Goal: Task Accomplishment & Management: Manage account settings

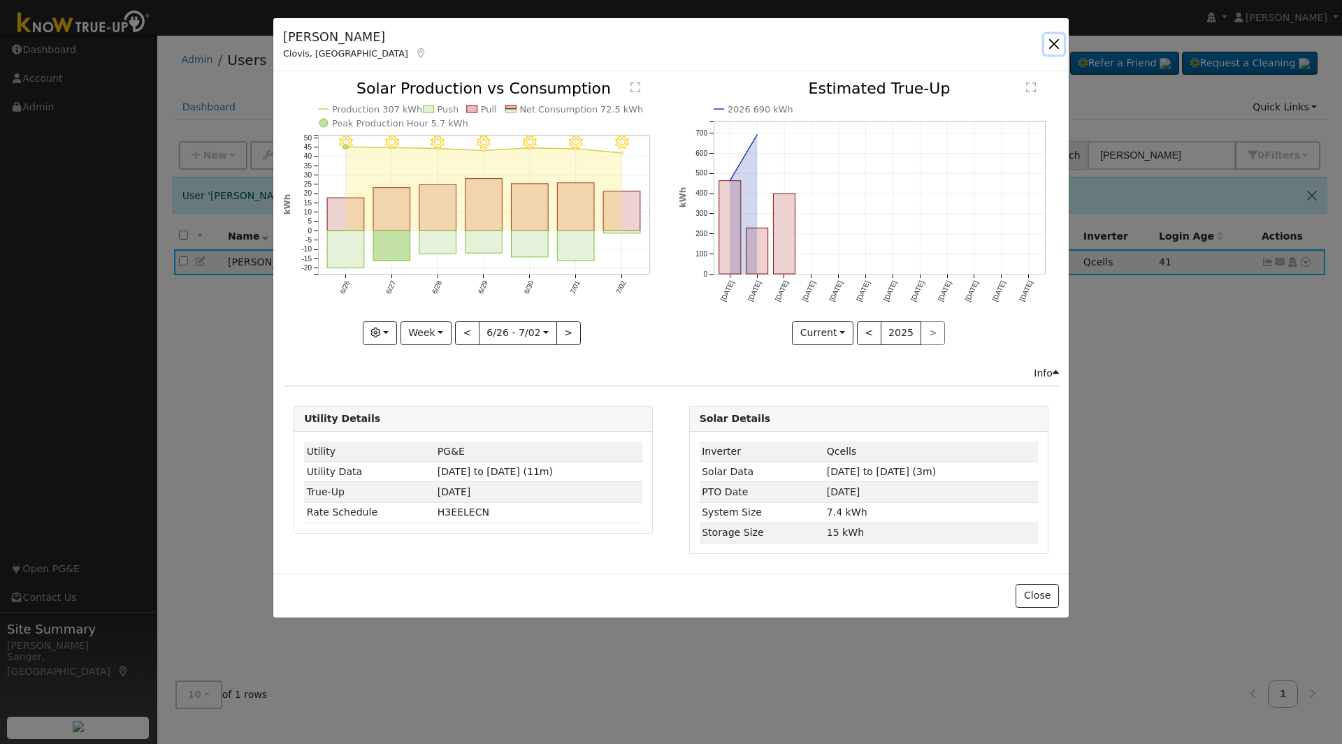
click at [1048, 39] on button "button" at bounding box center [1054, 44] width 20 height 20
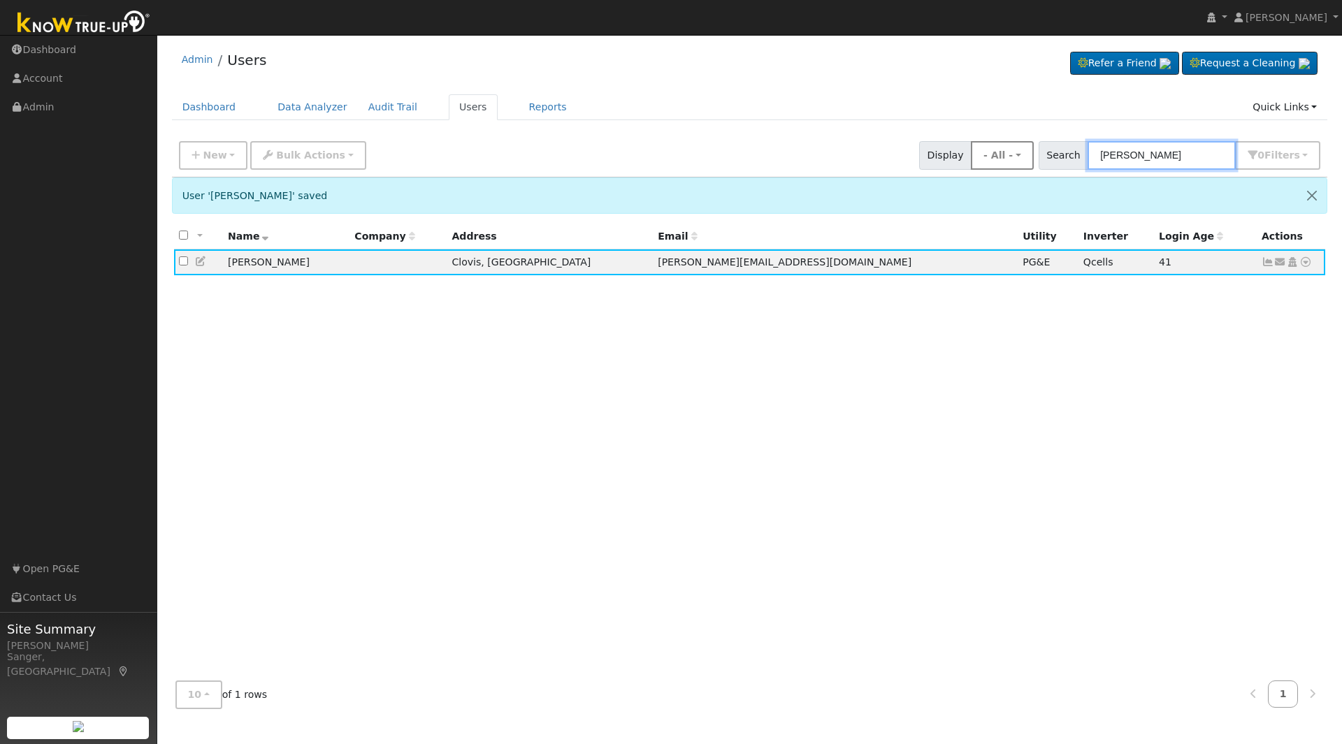
drag, startPoint x: 1207, startPoint y: 157, endPoint x: 1027, endPoint y: 162, distance: 180.4
click at [1027, 162] on div "New Add User Quick Add Quick Connect Quick Convert Lead Bulk Actions Send Email…" at bounding box center [749, 153] width 1147 height 34
paste input "[PERSON_NAME]"
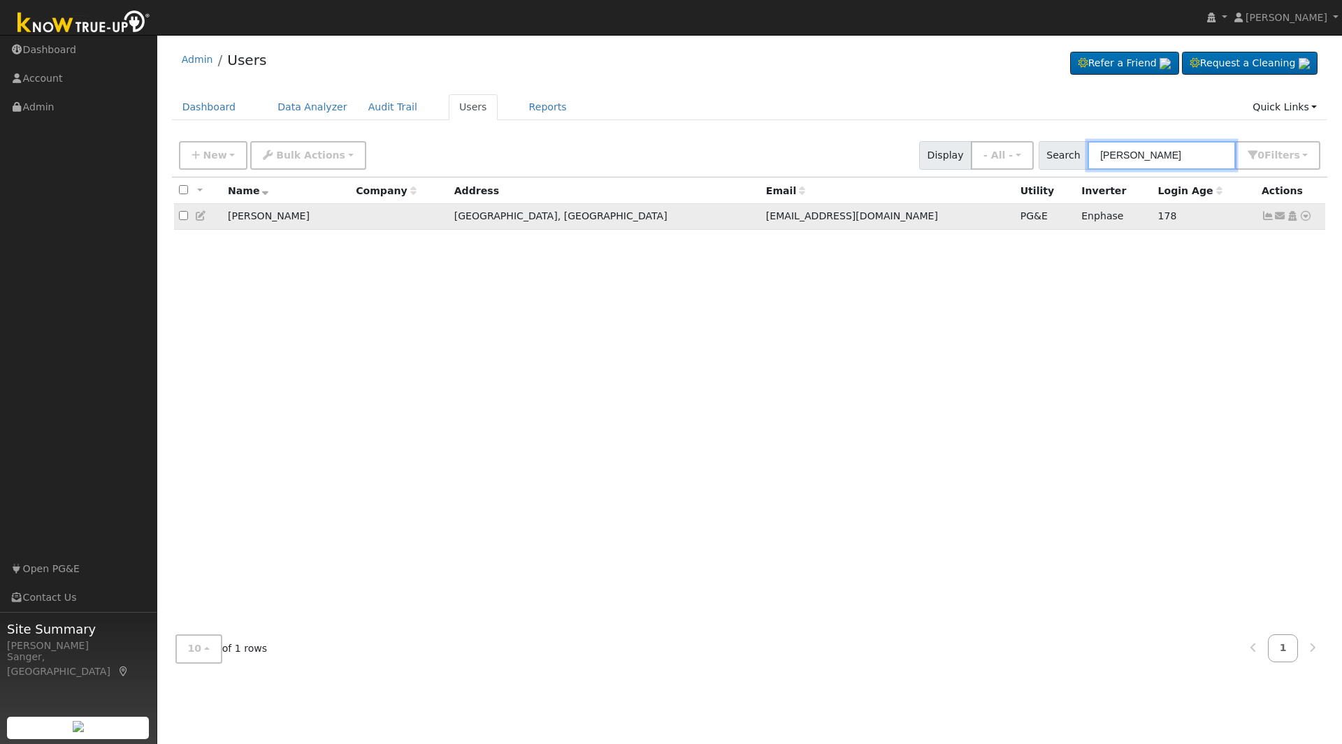
type input "[PERSON_NAME]"
click at [1268, 221] on icon at bounding box center [1267, 216] width 13 height 10
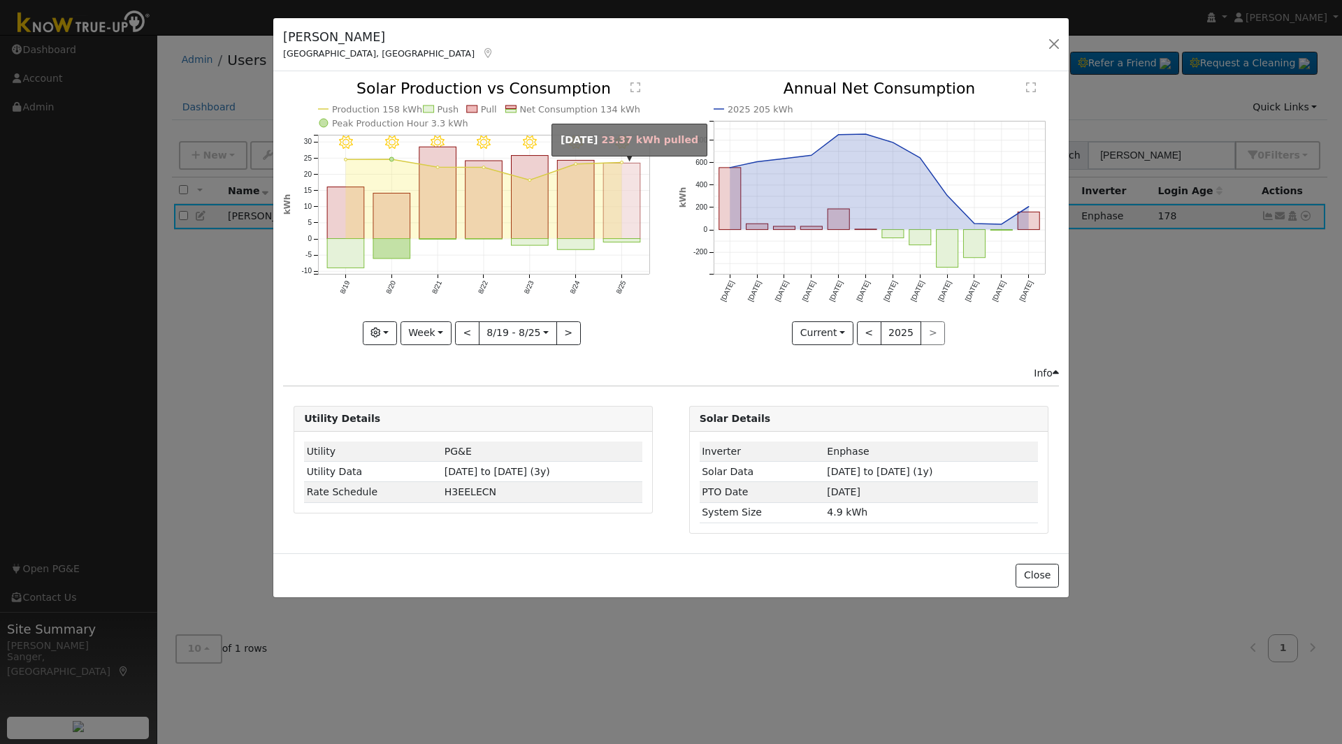
click at [616, 215] on rect "onclick=""" at bounding box center [622, 201] width 37 height 75
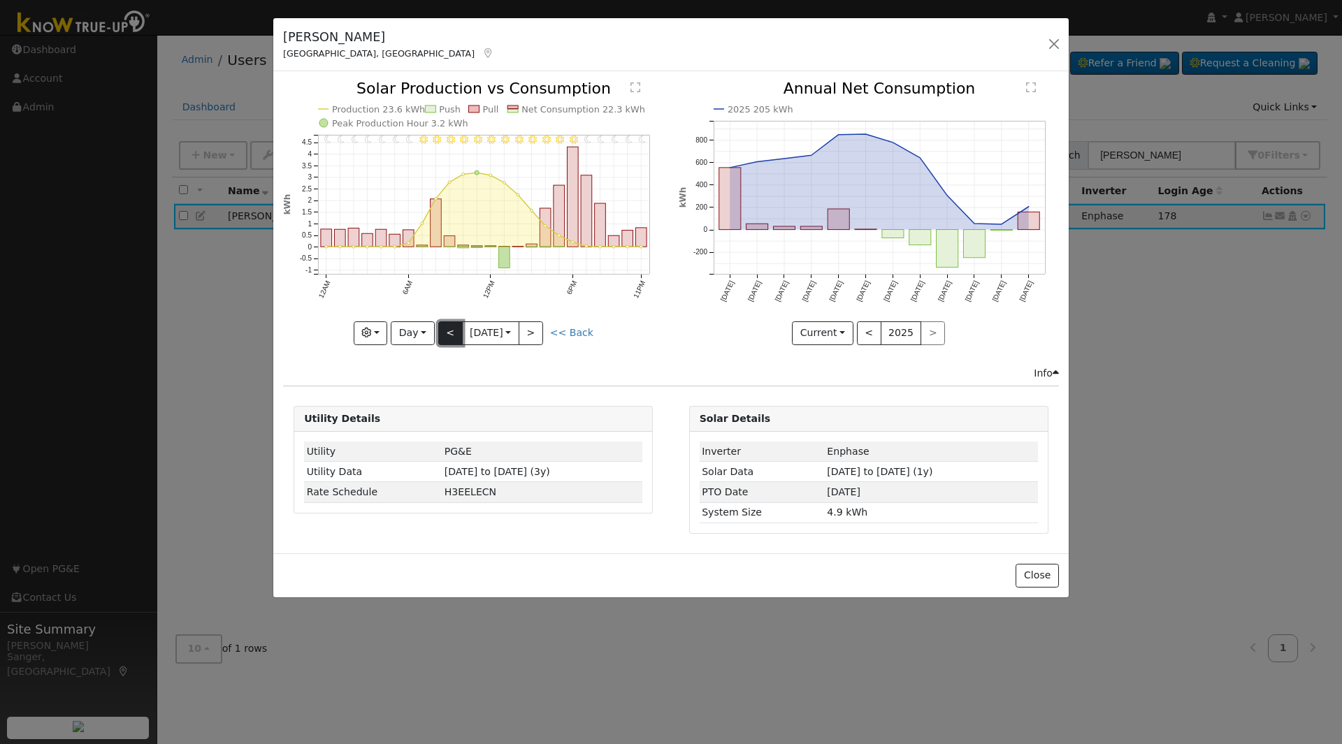
click at [445, 332] on button "<" at bounding box center [450, 333] width 24 height 24
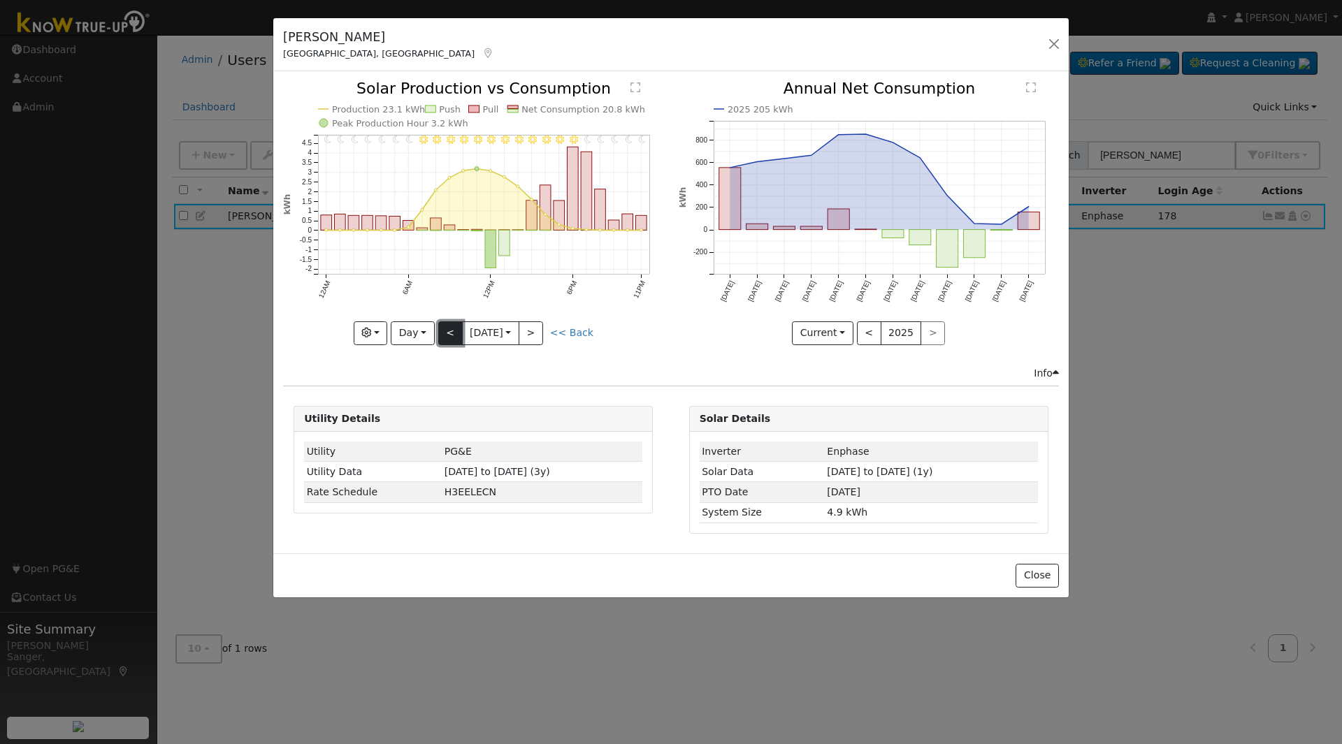
click at [445, 332] on button "<" at bounding box center [450, 333] width 24 height 24
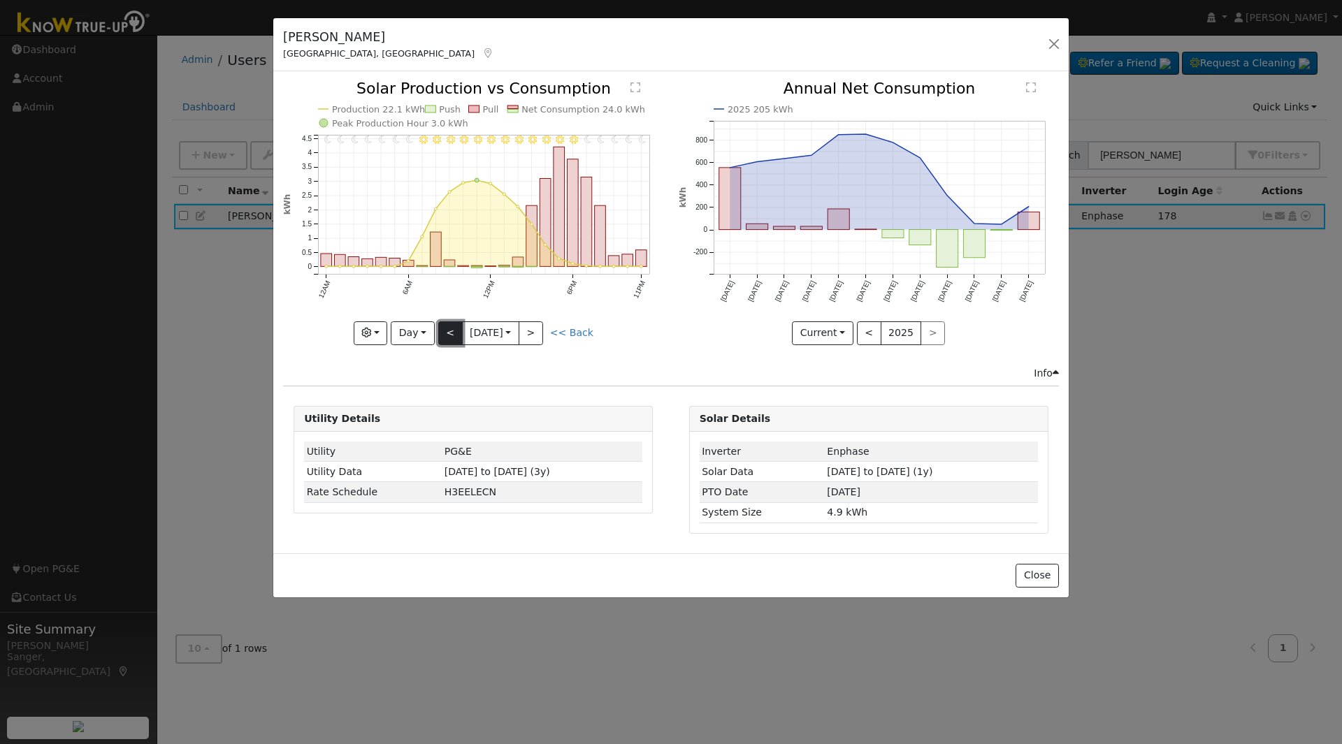
click at [445, 331] on button "<" at bounding box center [450, 333] width 24 height 24
type input "[DATE]"
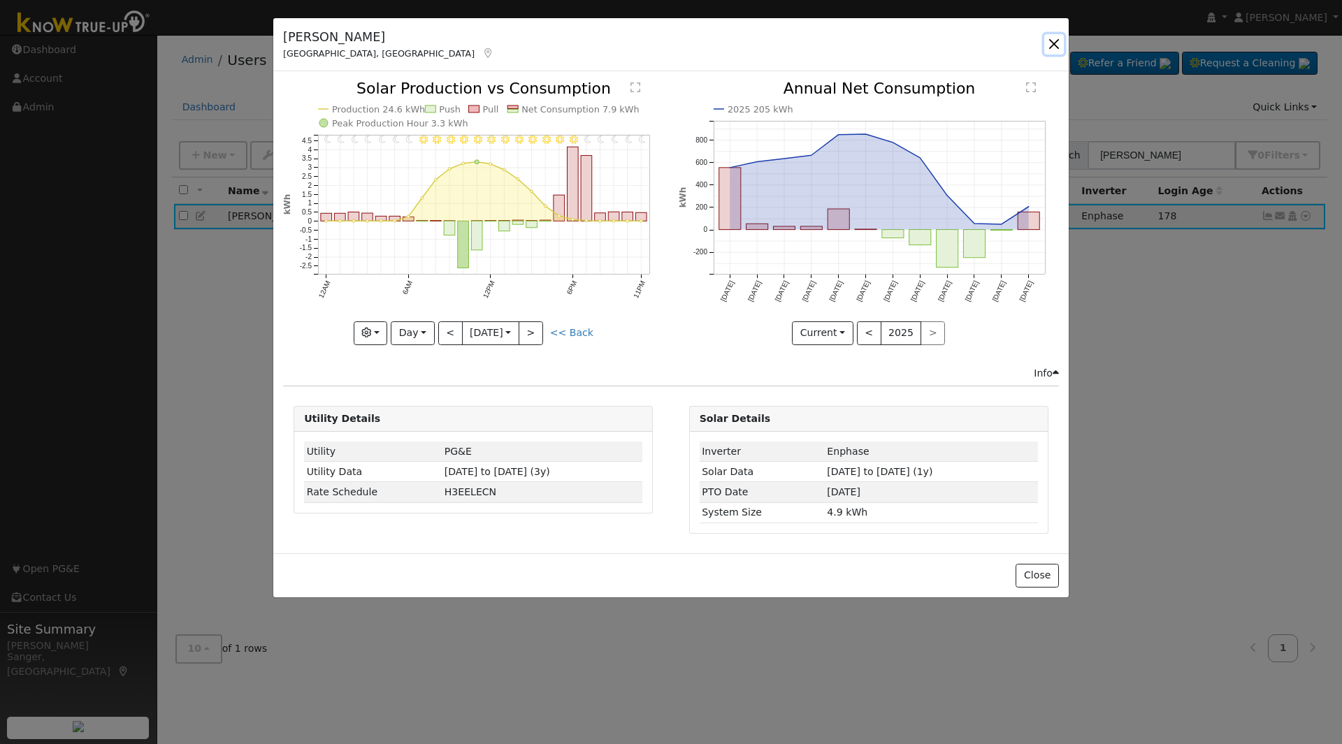
click at [1054, 40] on button "button" at bounding box center [1054, 44] width 20 height 20
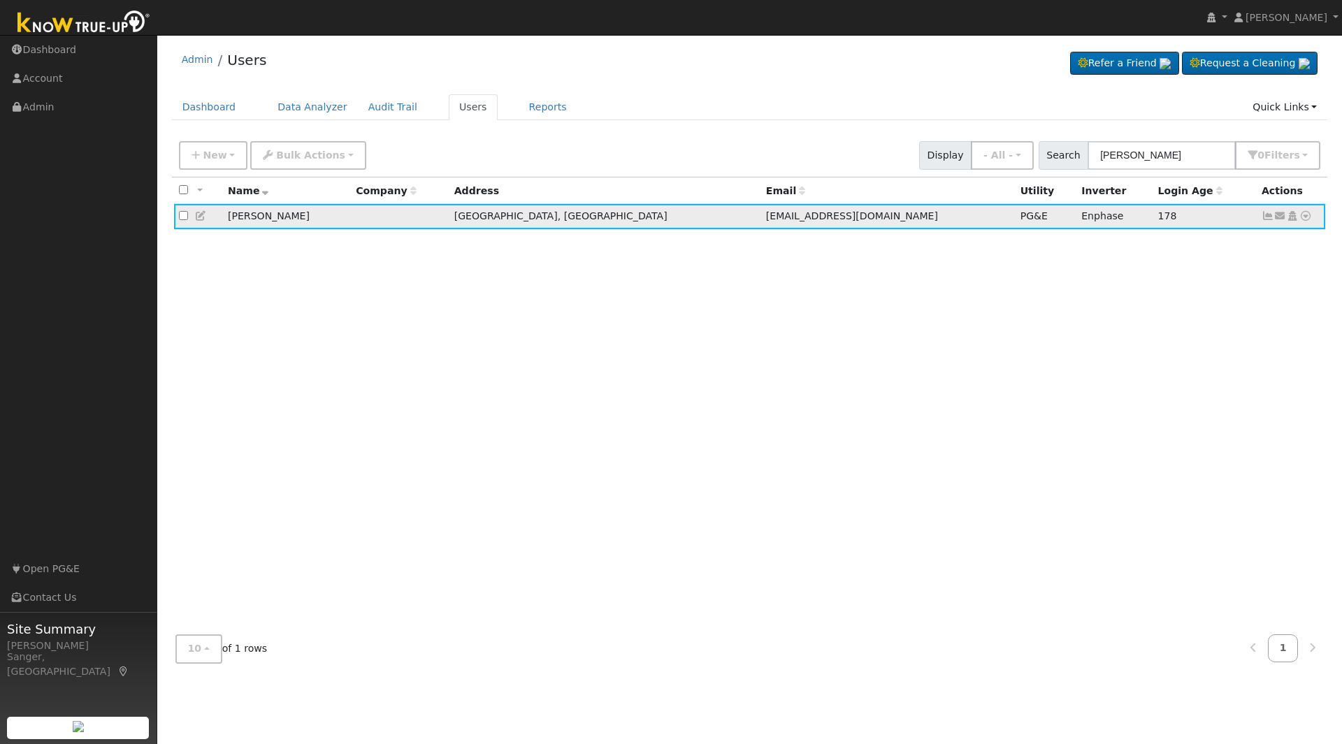
click at [1263, 215] on icon at bounding box center [1267, 216] width 13 height 10
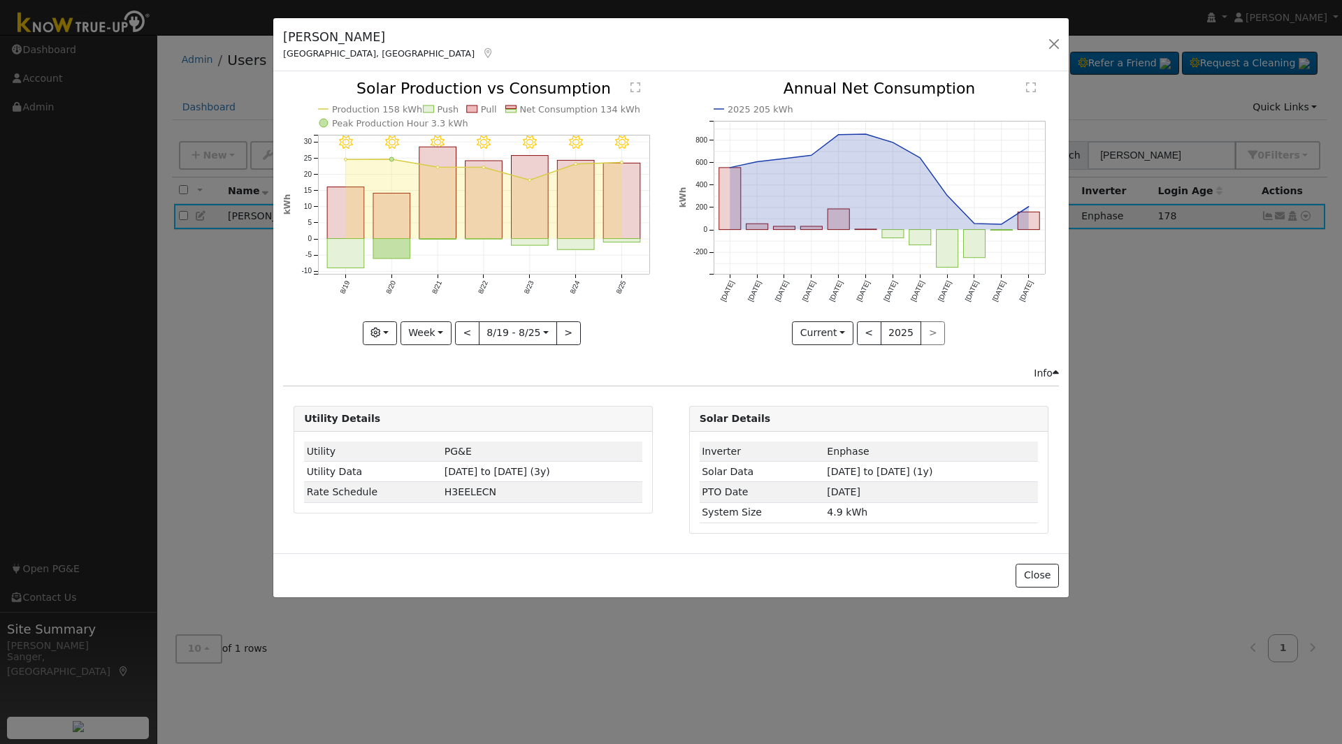
click at [432, 319] on icon "8/25 - Clear 8/24 - Clear 8/23 - MostlyClear 8/22 - Clear 8/21 - MostlyClear 8/…" at bounding box center [473, 212] width 380 height 262
click at [429, 336] on button "Week" at bounding box center [425, 333] width 51 height 24
click at [435, 421] on link "Year" at bounding box center [449, 421] width 97 height 20
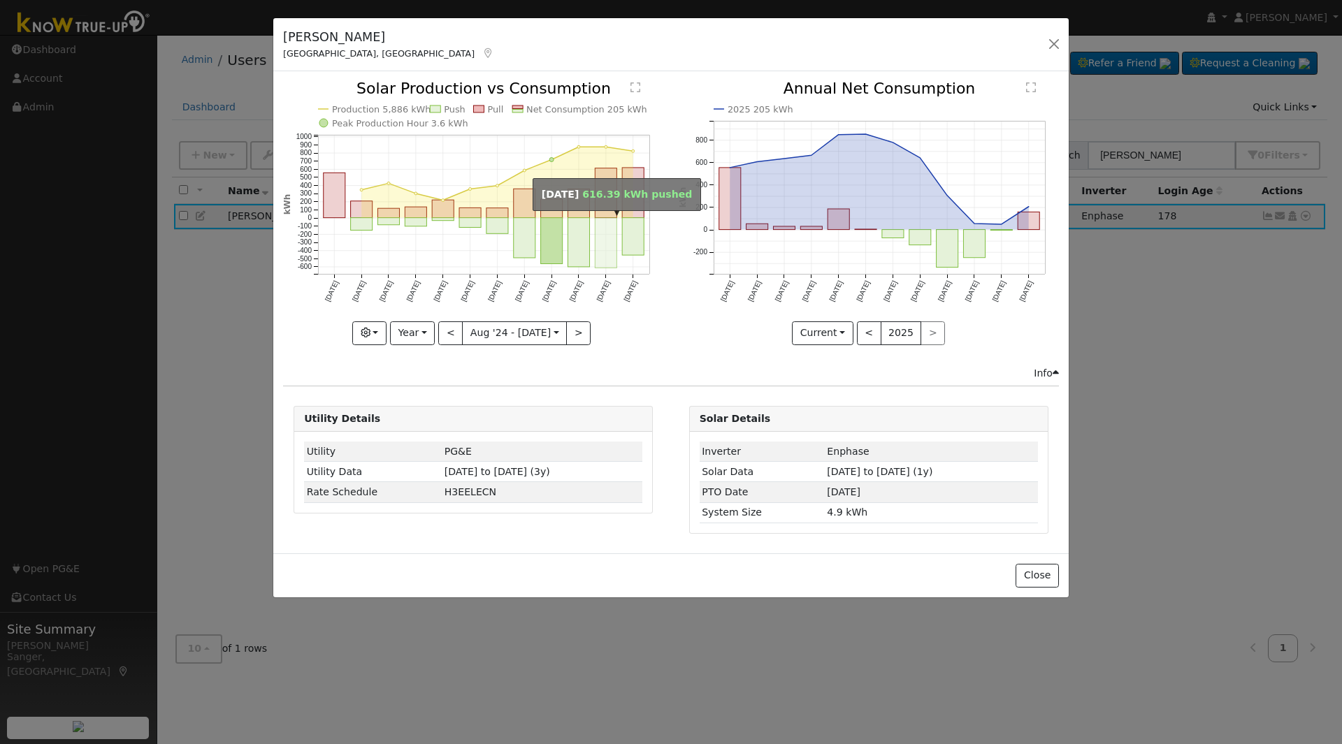
click at [601, 230] on rect "onclick=""" at bounding box center [606, 243] width 22 height 50
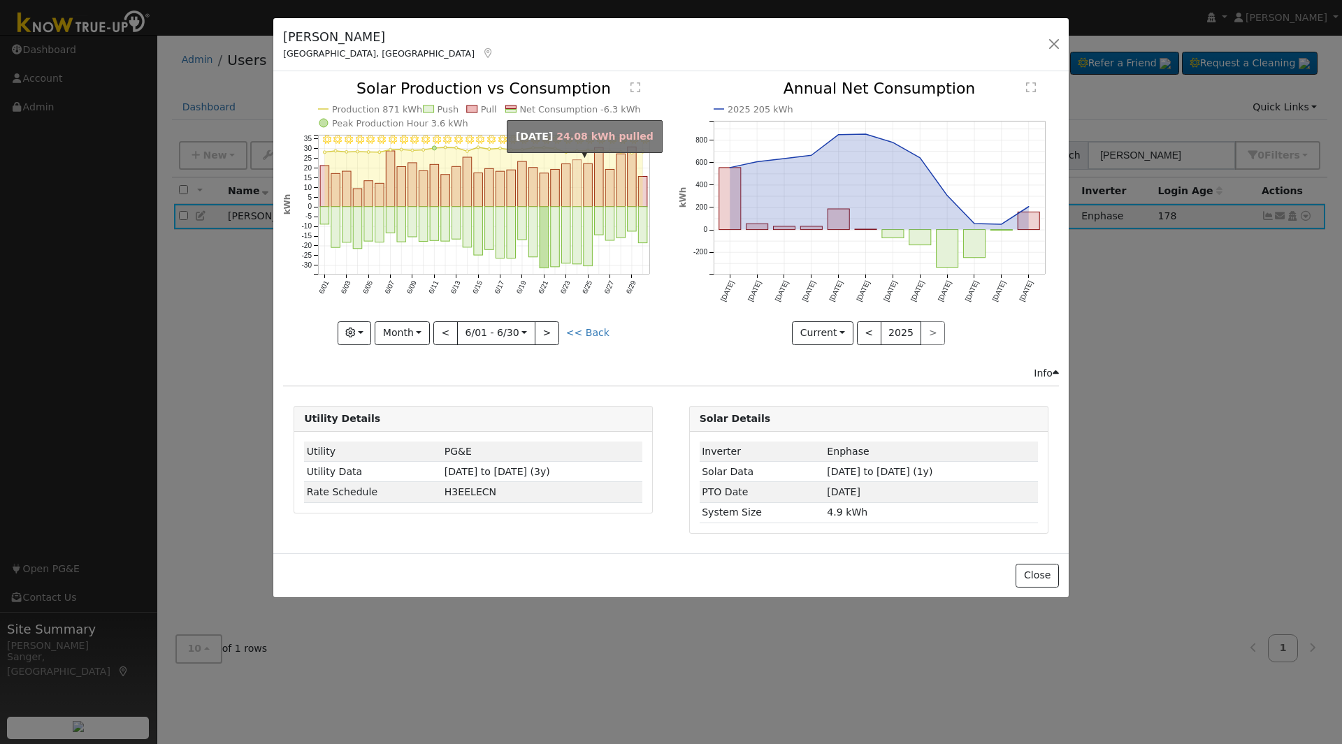
click at [574, 198] on rect "onclick=""" at bounding box center [576, 183] width 9 height 47
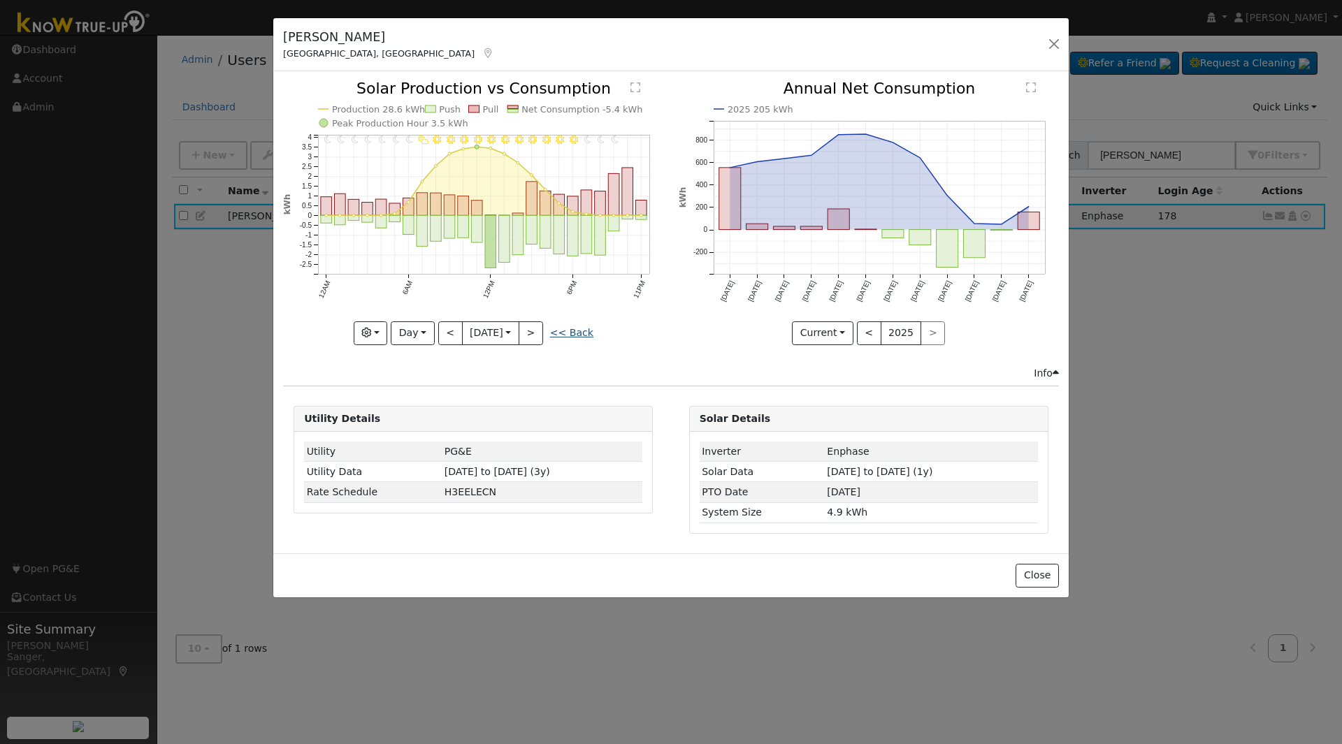
click at [577, 334] on link "<< Back" at bounding box center [571, 332] width 43 height 11
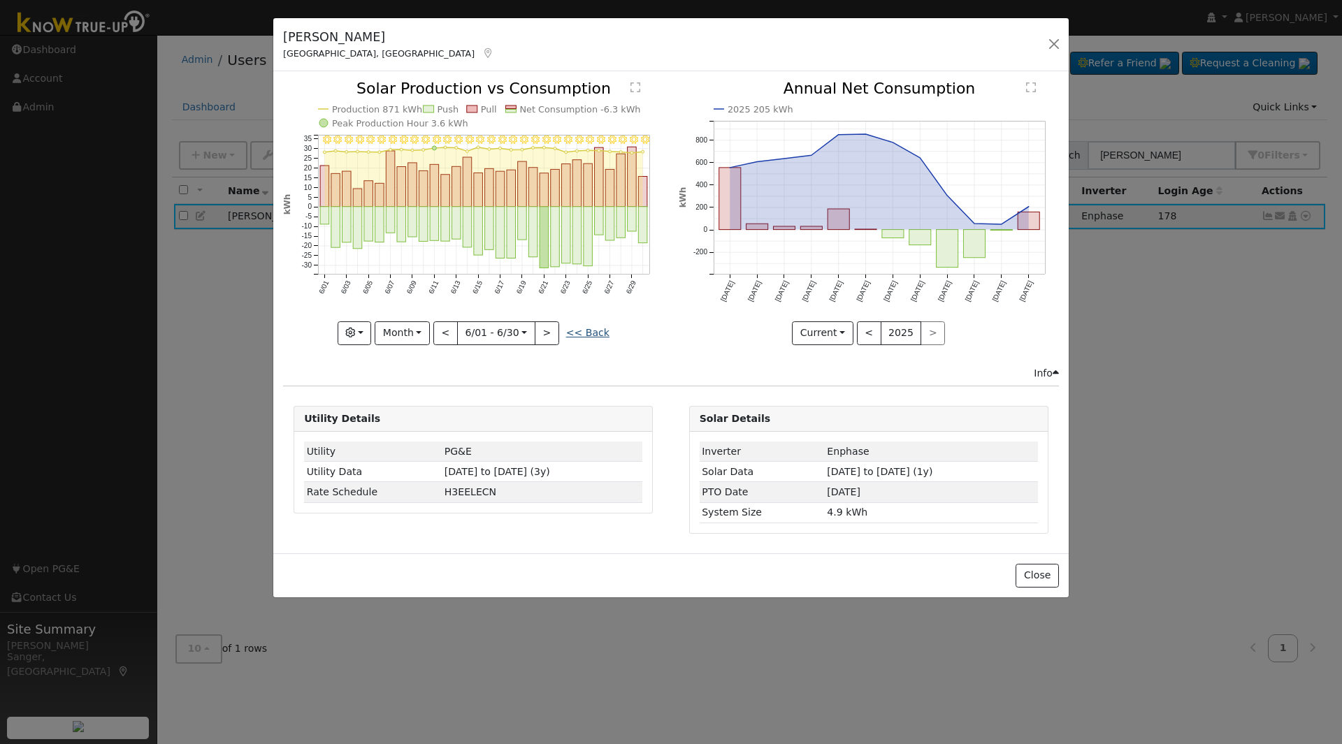
click at [583, 333] on link "<< Back" at bounding box center [587, 332] width 43 height 11
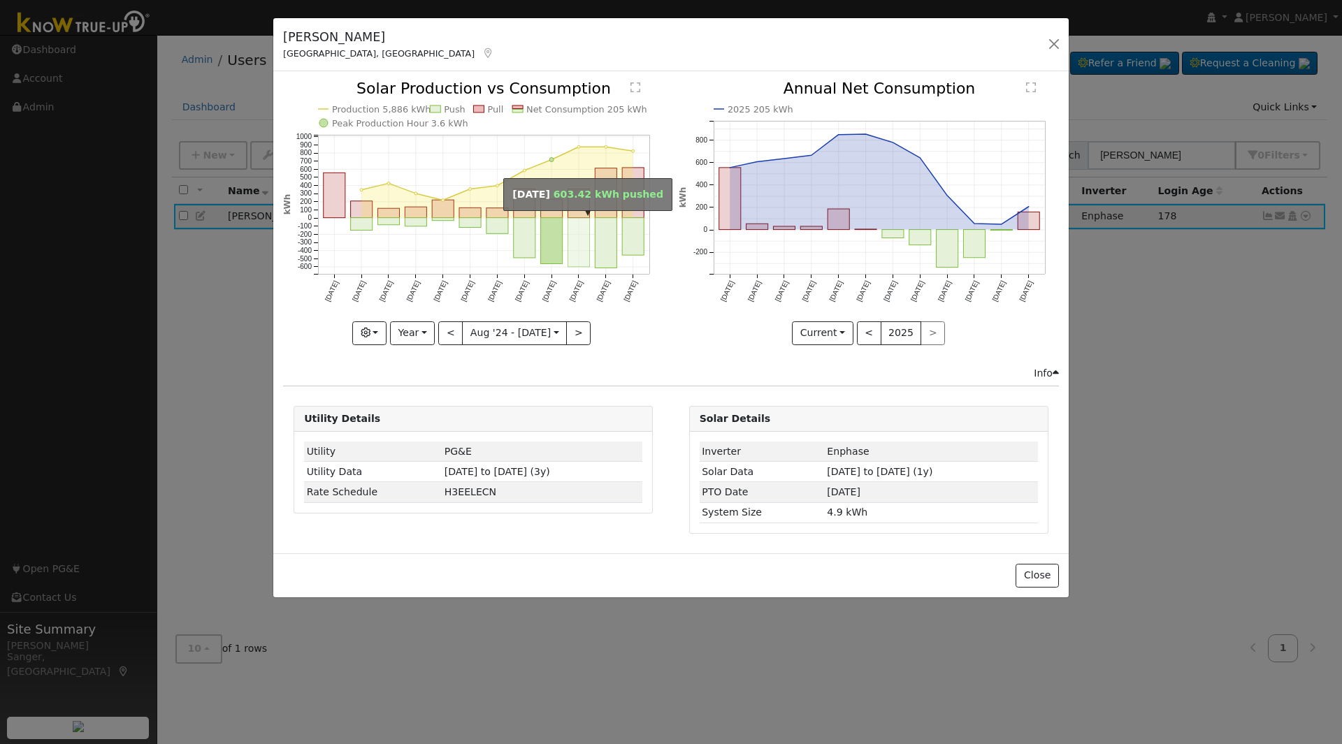
click at [581, 248] on rect "onclick=""" at bounding box center [579, 242] width 22 height 49
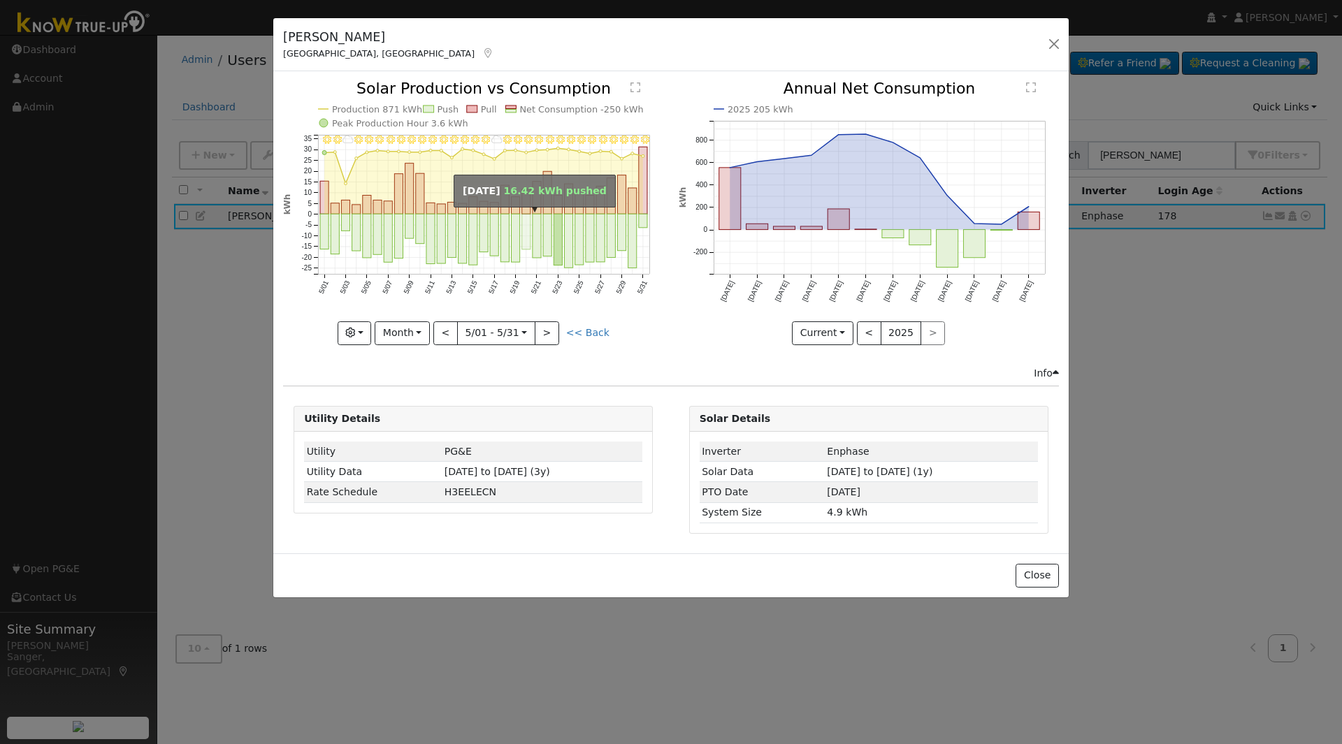
click at [530, 236] on rect "onclick=""" at bounding box center [526, 233] width 8 height 36
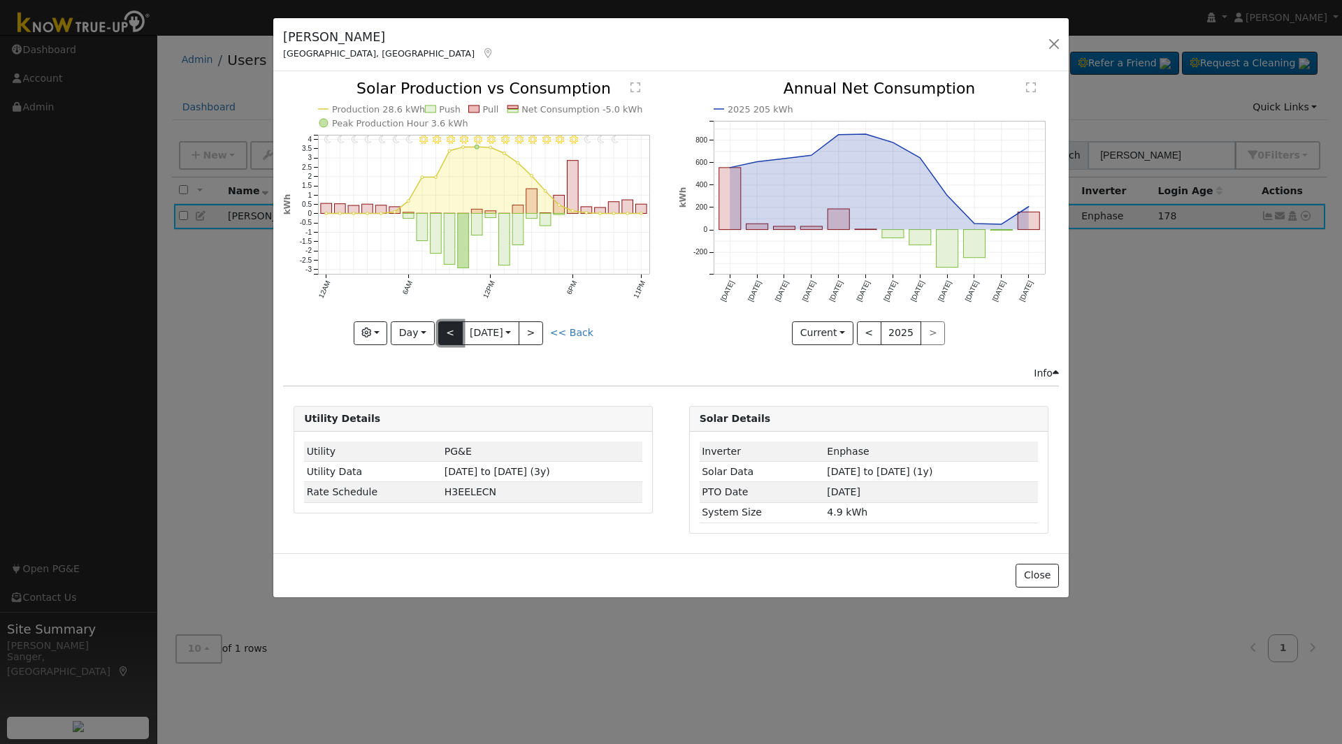
click at [449, 334] on button "<" at bounding box center [450, 333] width 24 height 24
click at [449, 333] on button "<" at bounding box center [450, 333] width 24 height 24
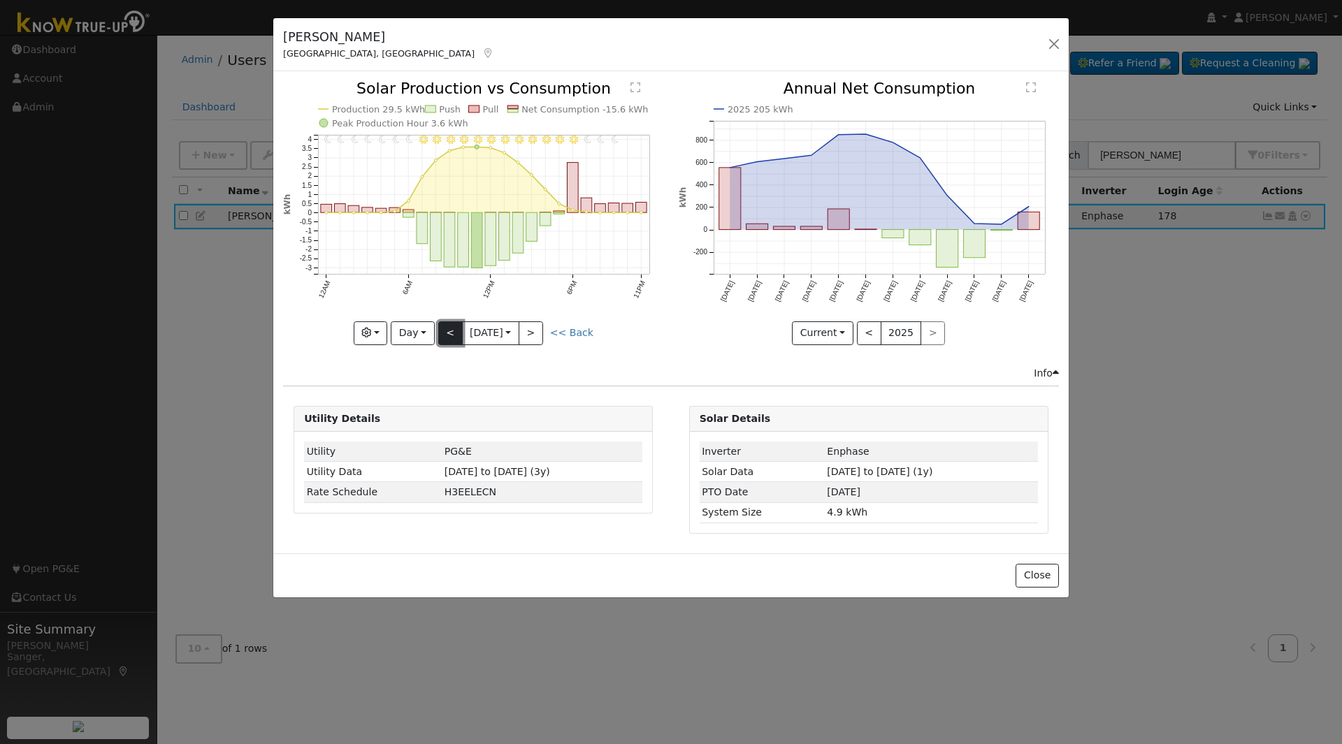
click at [449, 333] on button "<" at bounding box center [450, 333] width 24 height 24
click at [540, 332] on button ">" at bounding box center [531, 333] width 24 height 24
click at [540, 333] on div at bounding box center [473, 212] width 380 height 263
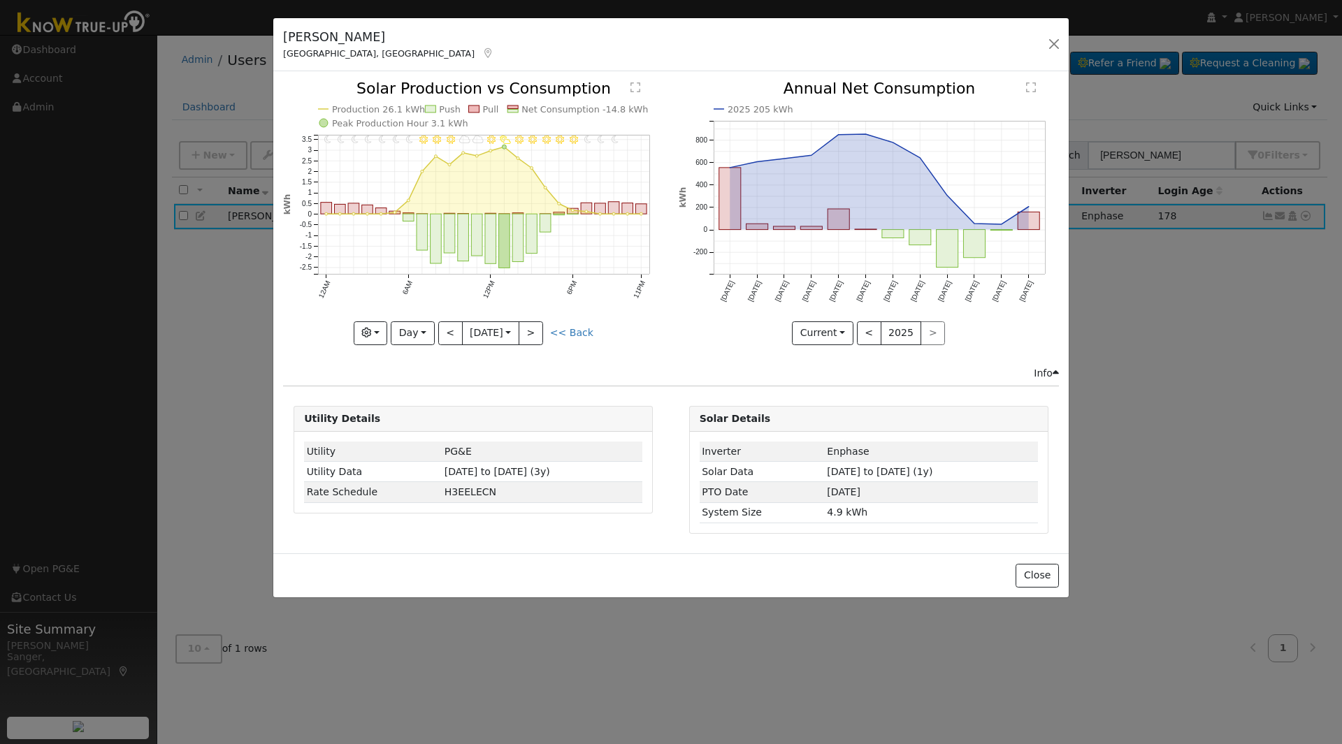
click at [540, 333] on div "11PM - undefined 10PM - undefined 9PM - Clear 8PM - Clear 7PM - Clear 6PM - Mos…" at bounding box center [473, 212] width 380 height 263
click at [540, 333] on button ">" at bounding box center [531, 333] width 24 height 24
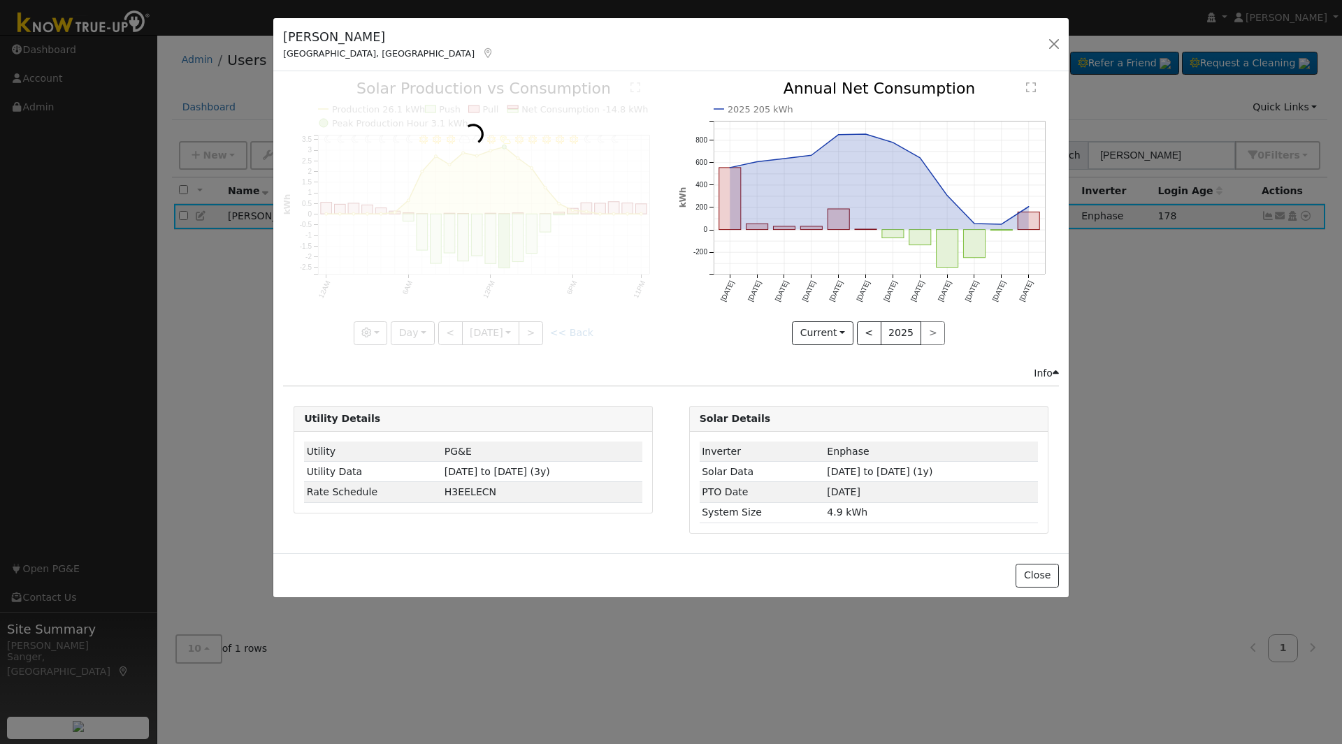
click at [540, 333] on div at bounding box center [473, 212] width 380 height 263
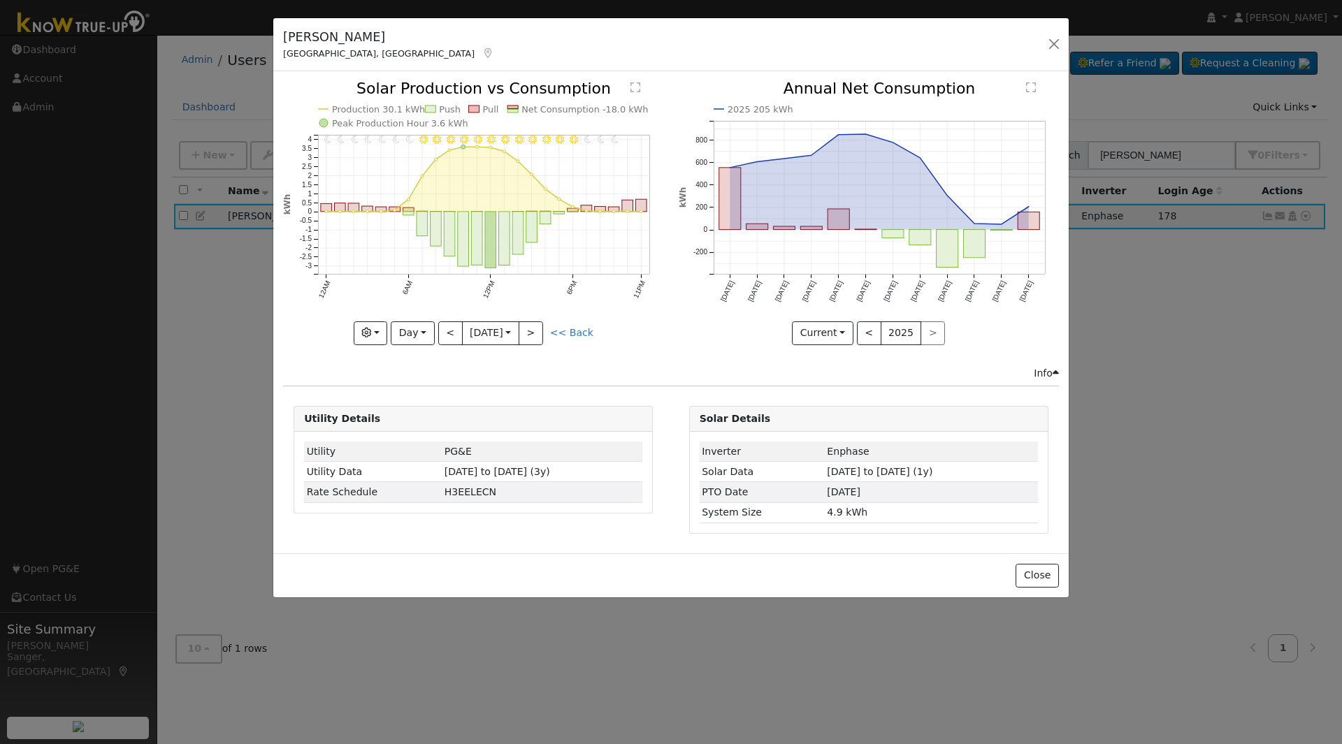
click at [540, 333] on div at bounding box center [473, 212] width 380 height 263
click at [540, 333] on button ">" at bounding box center [531, 333] width 24 height 24
click at [540, 333] on div at bounding box center [473, 212] width 380 height 263
click at [540, 333] on button ">" at bounding box center [531, 333] width 24 height 24
click at [540, 333] on div at bounding box center [473, 212] width 380 height 263
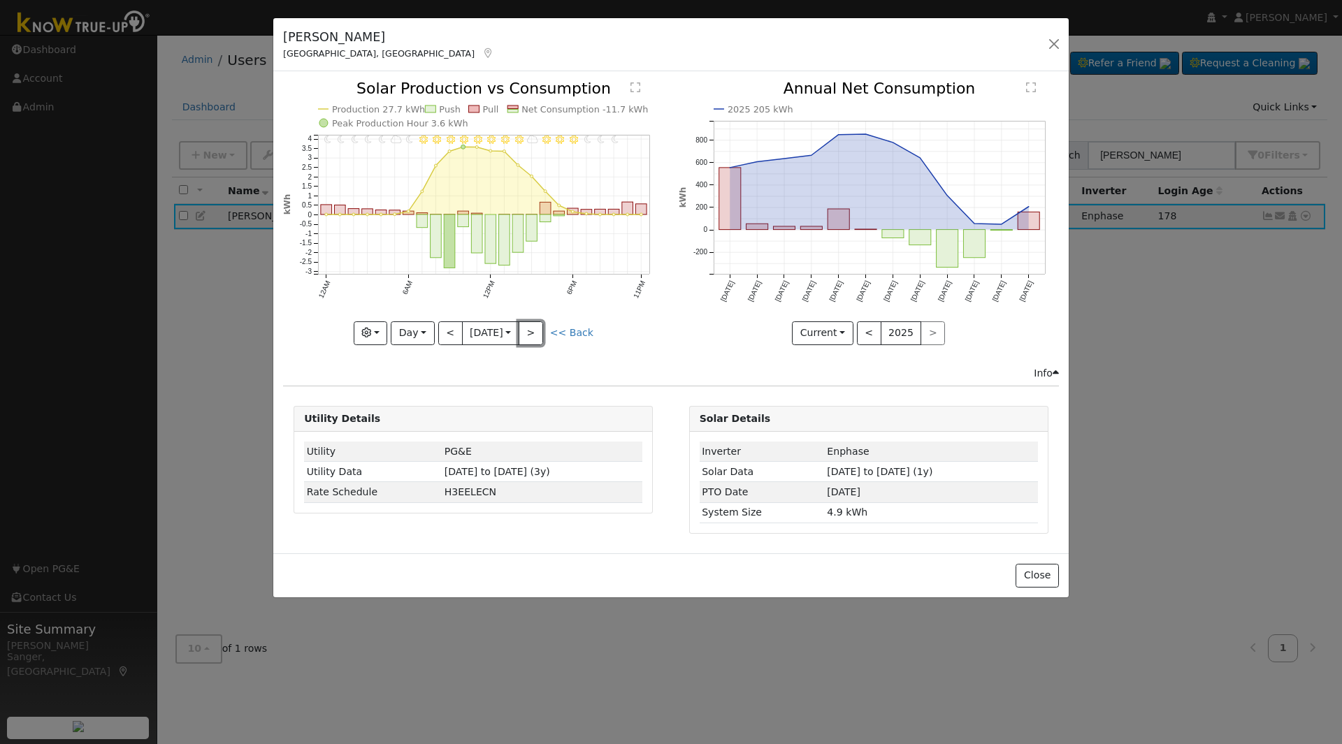
click at [540, 333] on button ">" at bounding box center [531, 333] width 24 height 24
click at [540, 333] on div "11PM - undefined 10PM - undefined 9PM - Clear 8PM - Clear 7PM - Clear 6PM - Cle…" at bounding box center [473, 212] width 380 height 263
click at [540, 333] on button ">" at bounding box center [531, 333] width 24 height 24
click at [540, 333] on div at bounding box center [473, 212] width 380 height 263
click at [540, 333] on button ">" at bounding box center [531, 333] width 24 height 24
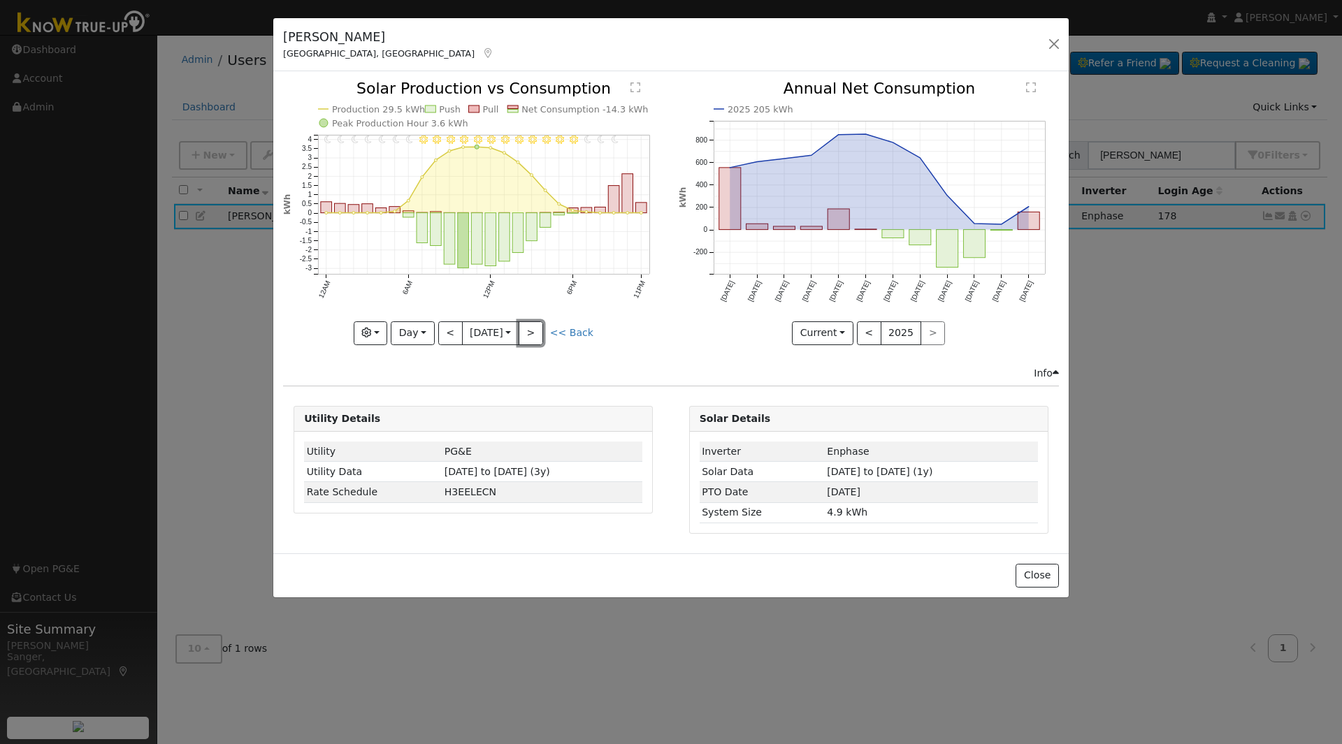
click at [540, 333] on button ">" at bounding box center [531, 333] width 24 height 24
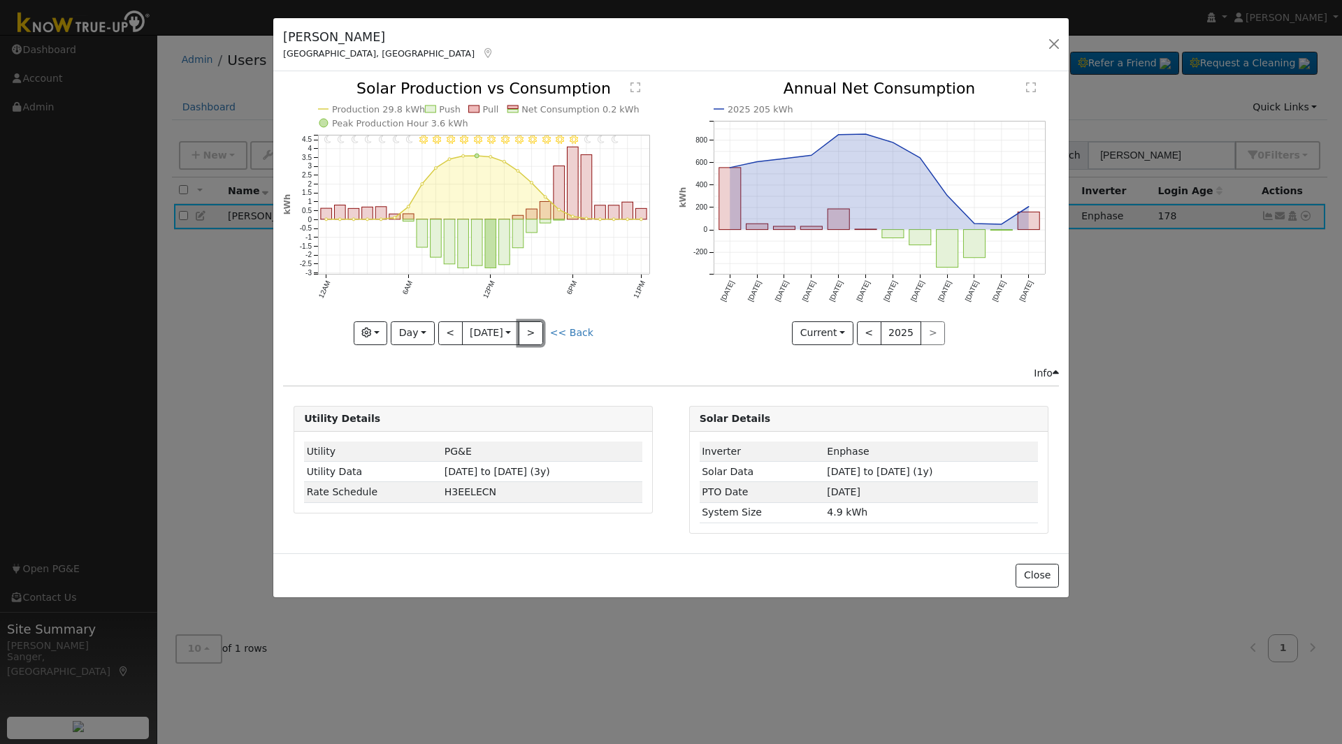
click at [540, 333] on button ">" at bounding box center [531, 333] width 24 height 24
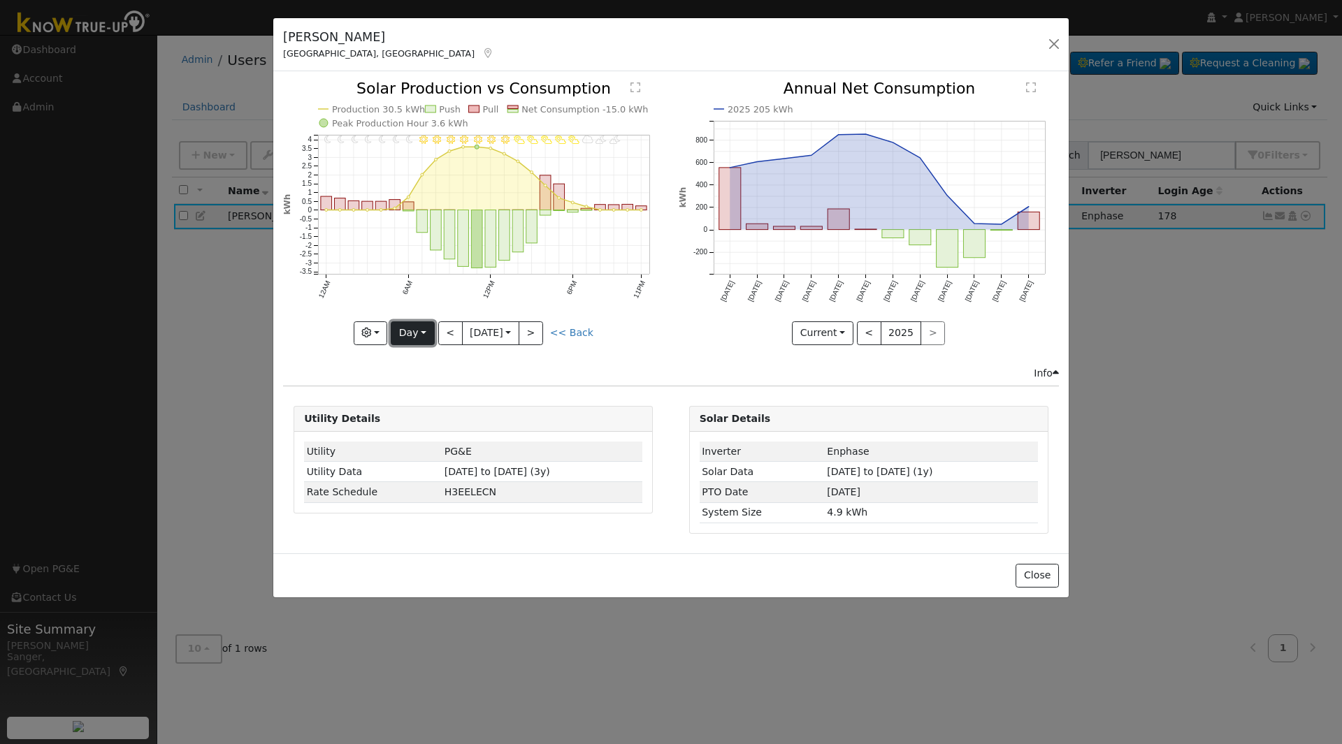
click at [417, 329] on button "Day" at bounding box center [412, 333] width 43 height 24
click at [428, 380] on link "Week" at bounding box center [439, 382] width 97 height 20
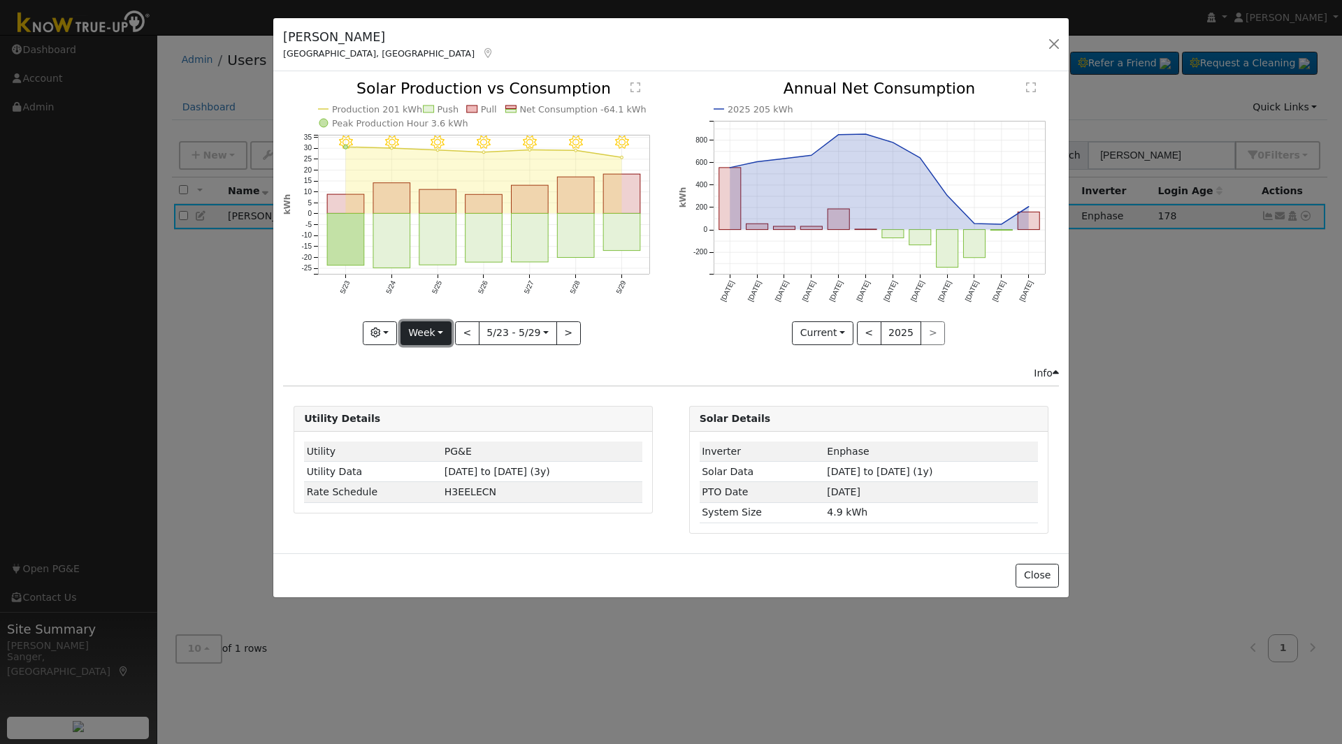
click at [426, 338] on button "Week" at bounding box center [425, 333] width 51 height 24
click at [433, 399] on link "Month" at bounding box center [449, 401] width 97 height 20
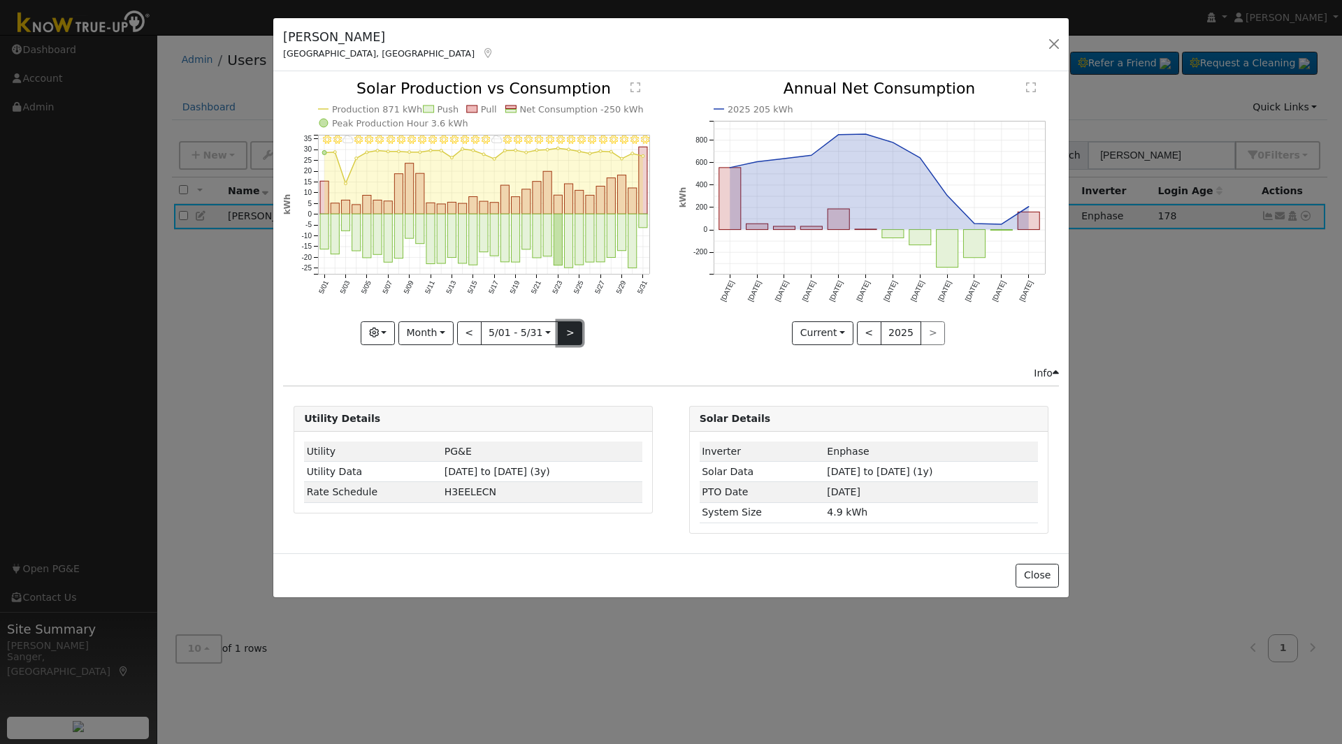
click at [567, 329] on button ">" at bounding box center [570, 333] width 24 height 24
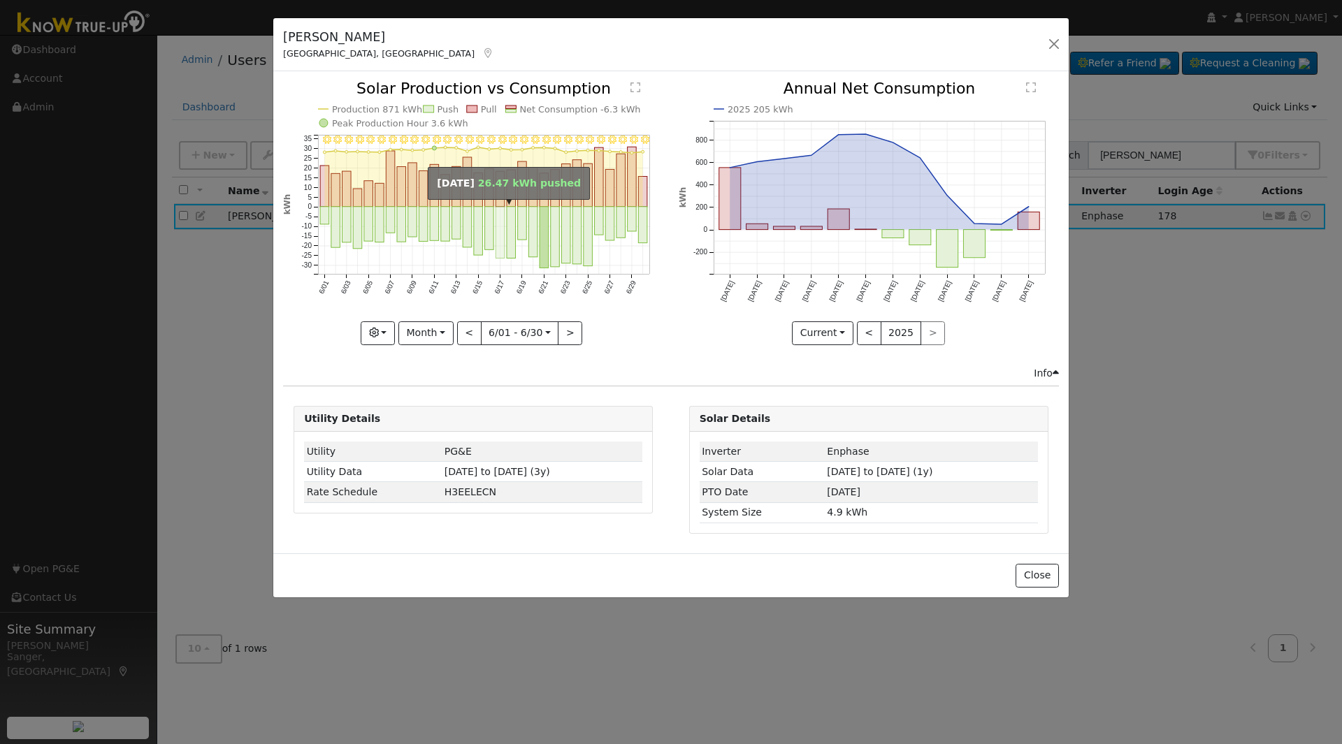
click at [502, 225] on rect "onclick=""" at bounding box center [500, 233] width 9 height 52
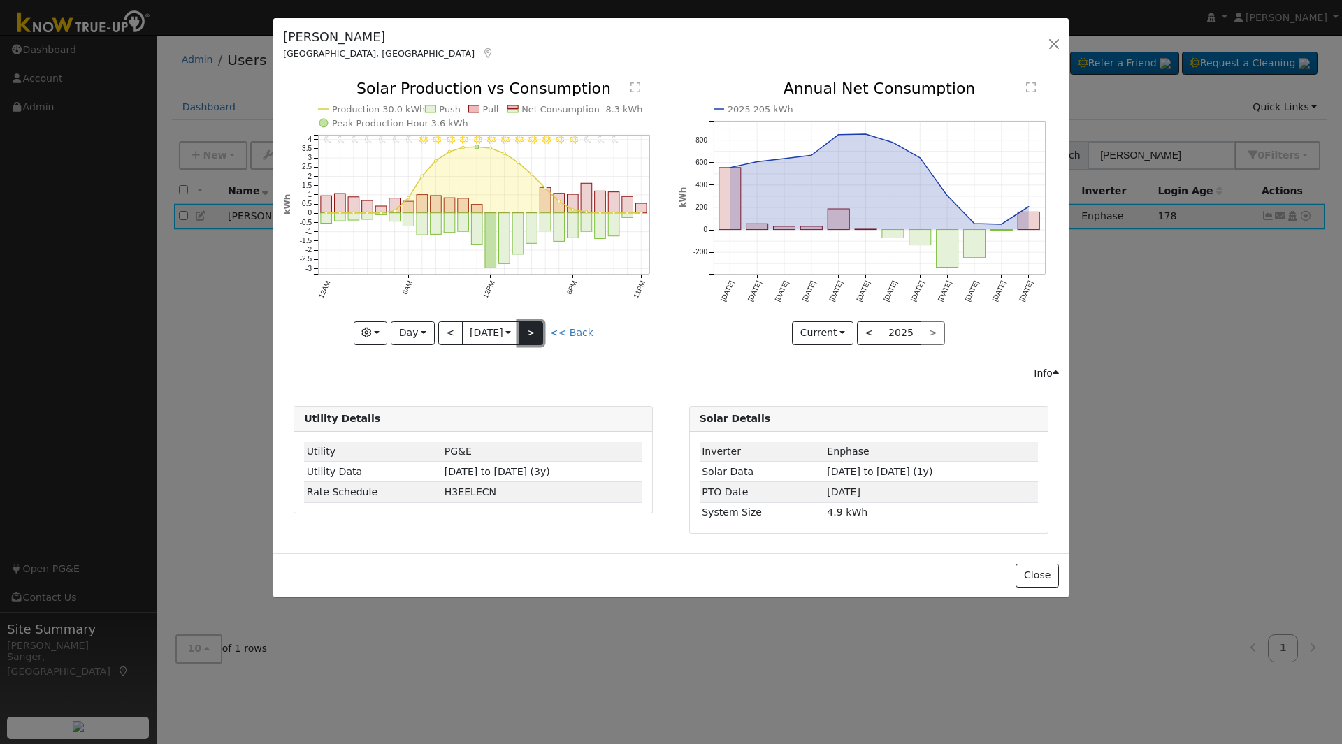
click at [536, 335] on button ">" at bounding box center [531, 333] width 24 height 24
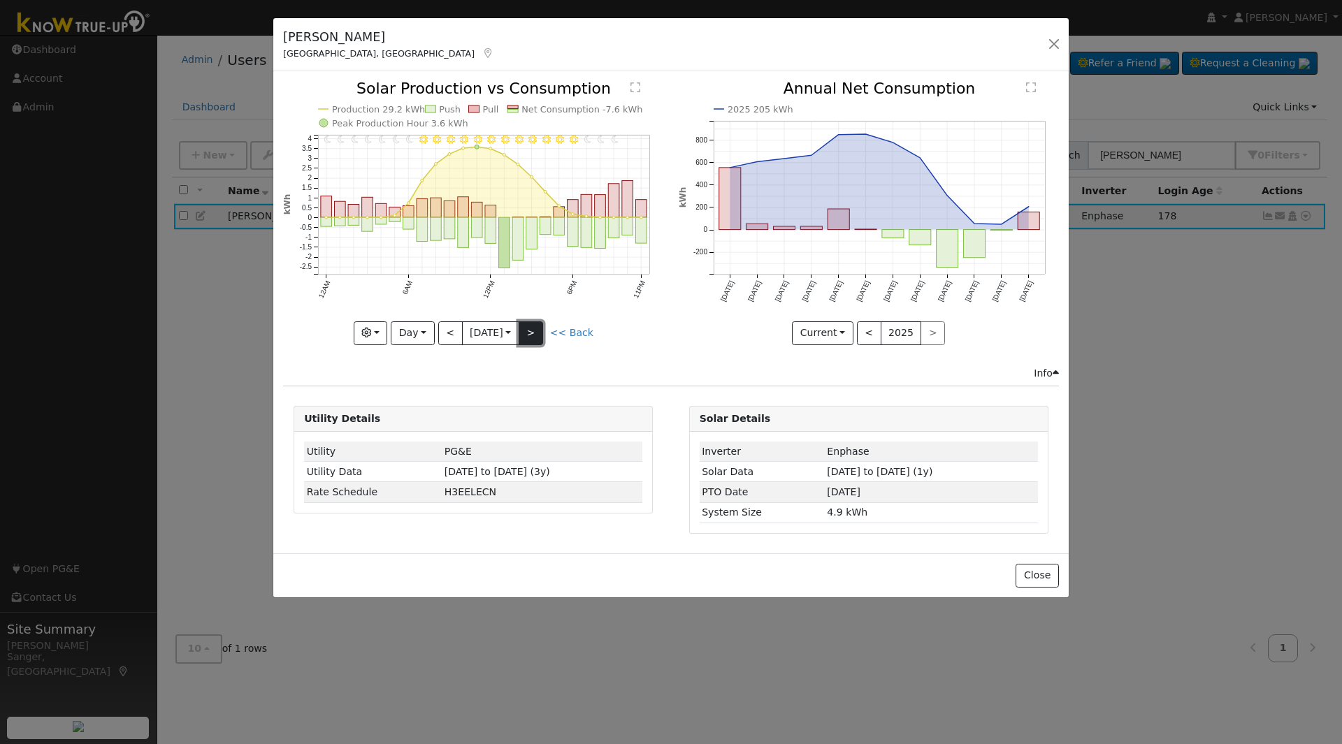
click at [539, 333] on button ">" at bounding box center [531, 333] width 24 height 24
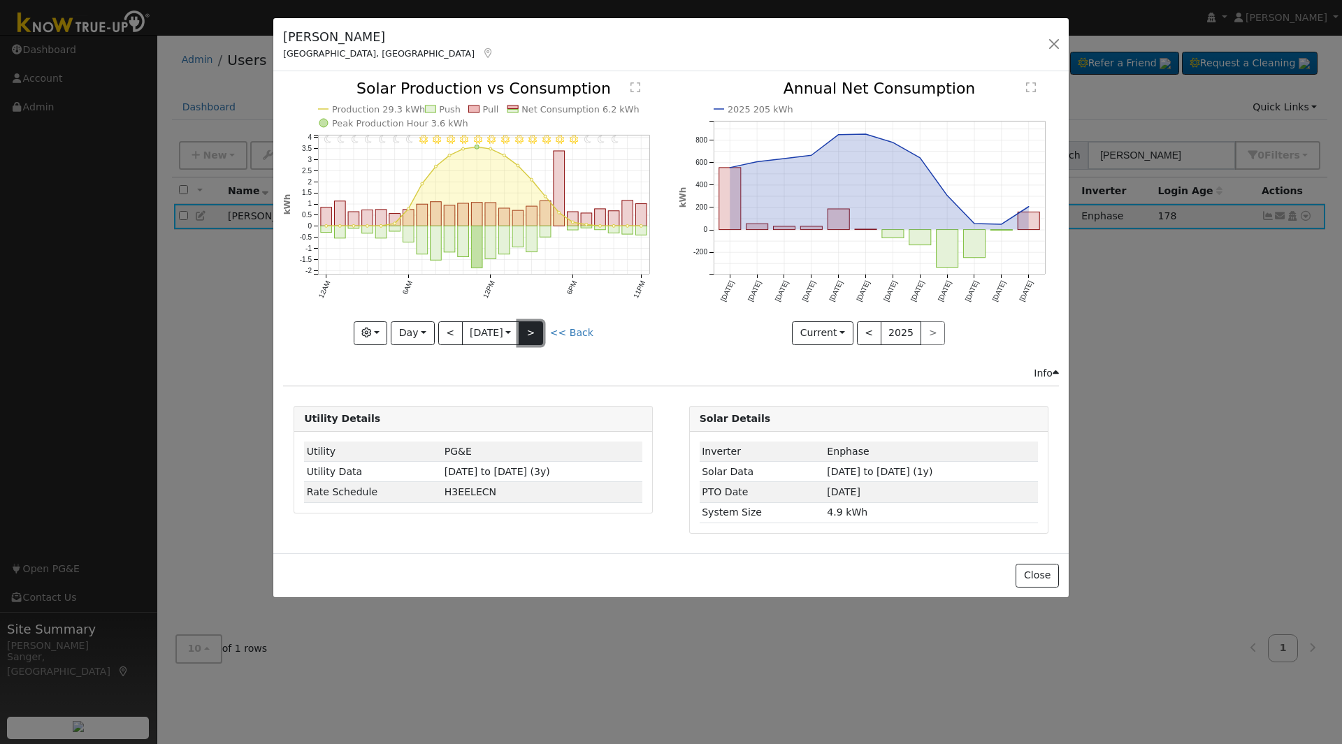
click at [539, 333] on button ">" at bounding box center [531, 333] width 24 height 24
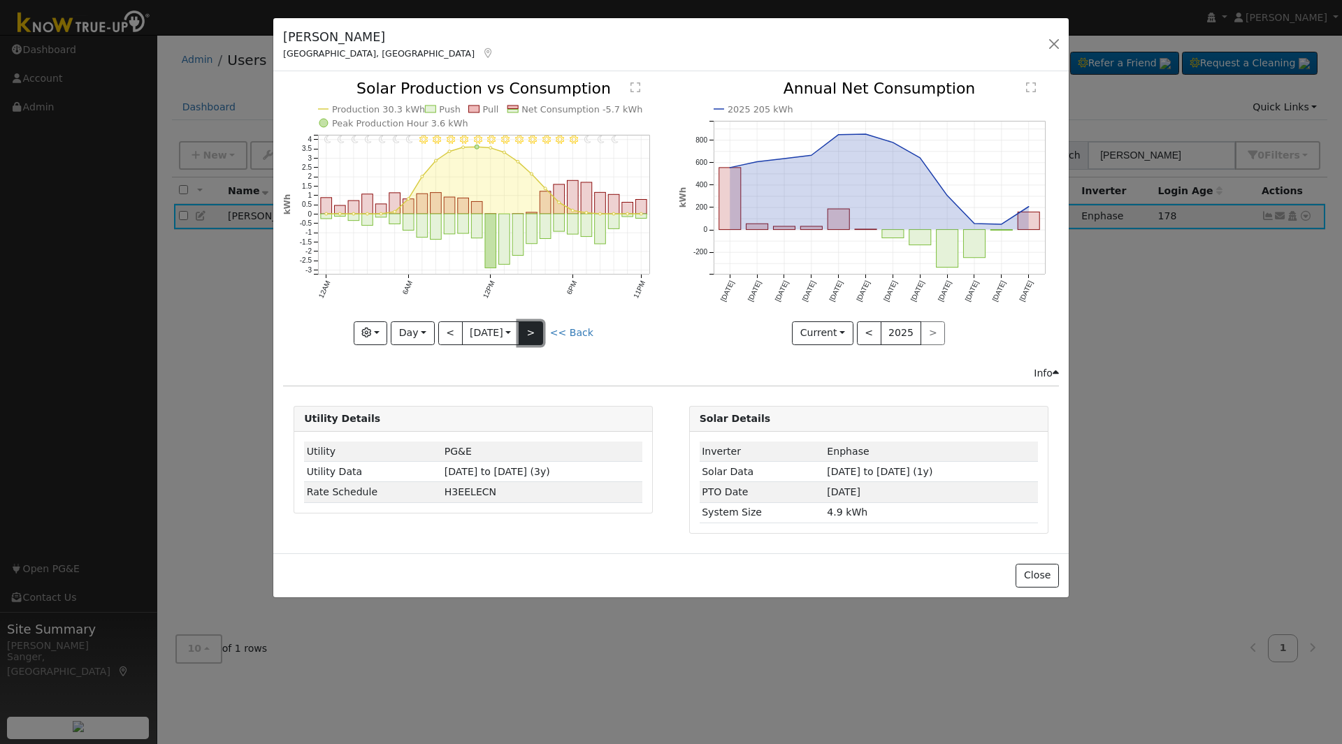
click at [539, 333] on button ">" at bounding box center [531, 333] width 24 height 24
click at [535, 327] on button ">" at bounding box center [531, 333] width 24 height 24
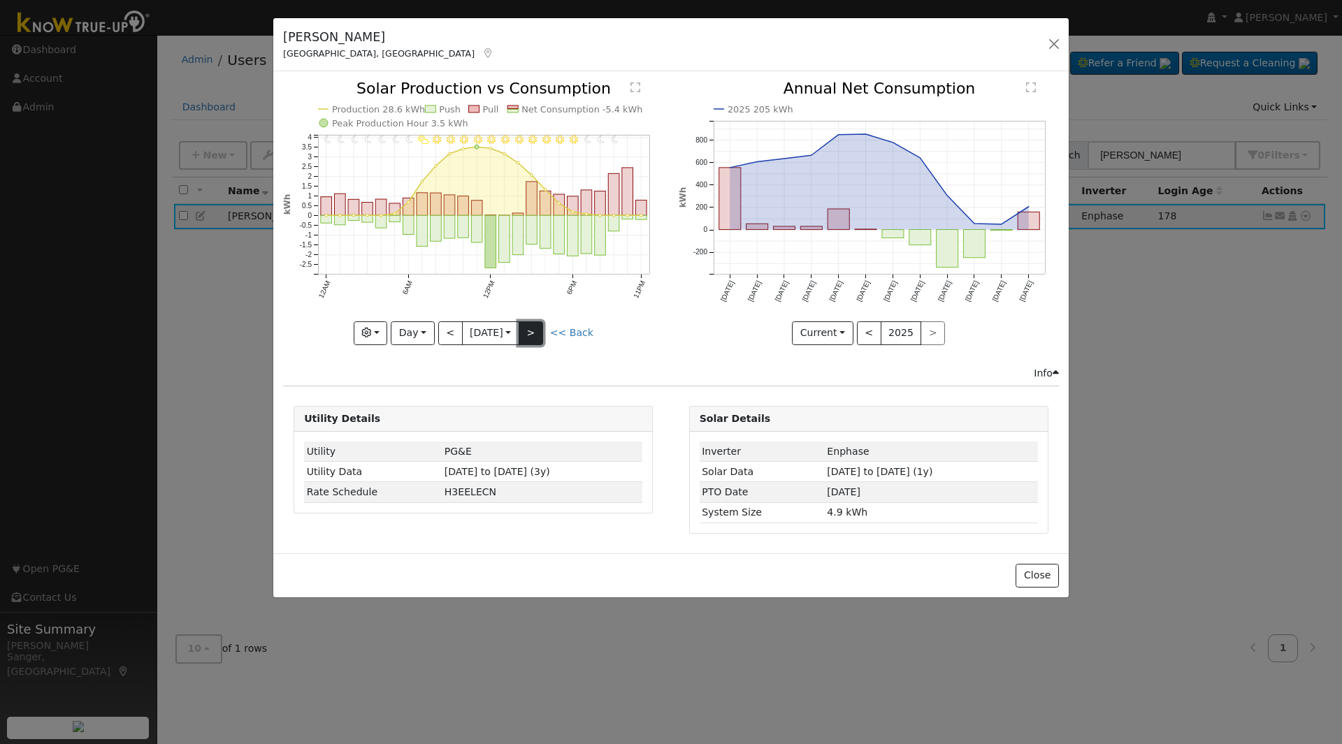
type input "[DATE]"
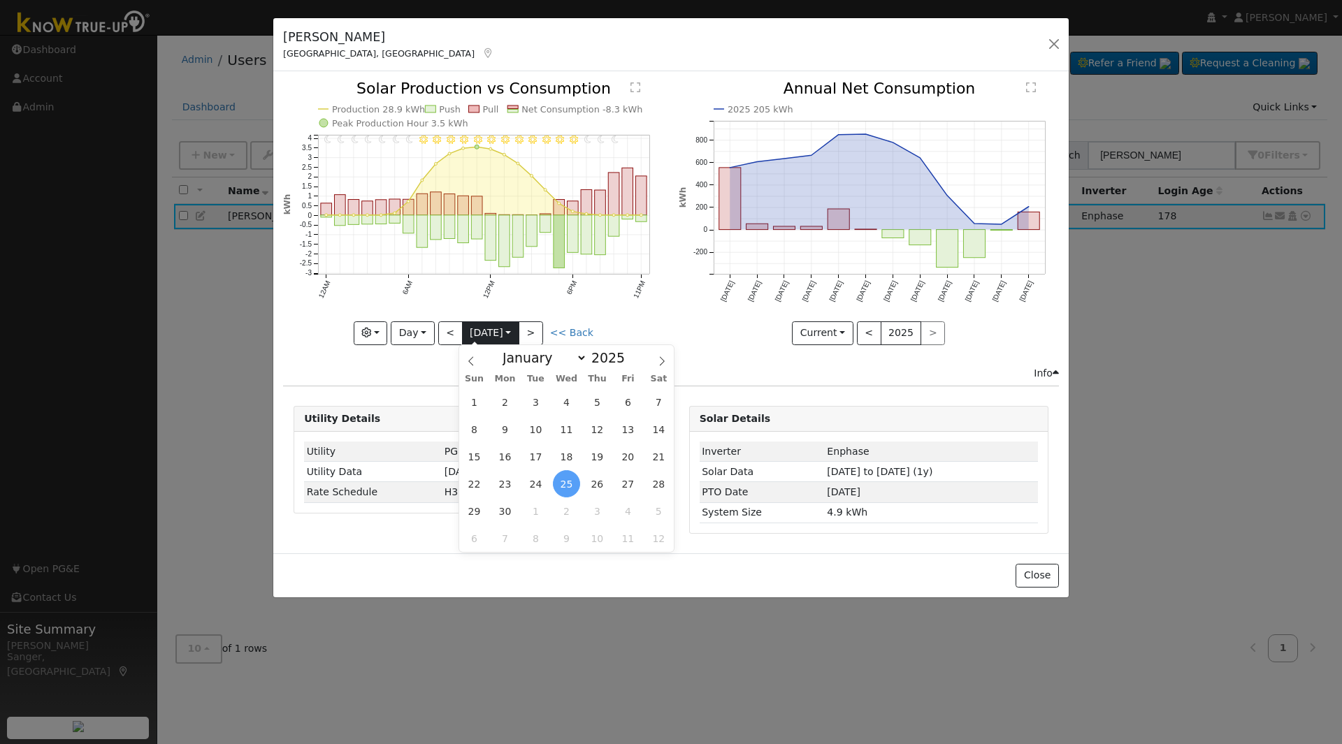
click at [488, 335] on input "[DATE]" at bounding box center [491, 333] width 56 height 22
click at [516, 355] on select "January February March April May June July August September October November De…" at bounding box center [541, 357] width 92 height 17
select select "6"
click at [507, 349] on select "January February March April May June July August September October November De…" at bounding box center [541, 357] width 92 height 17
click at [540, 400] on span "1" at bounding box center [535, 402] width 27 height 27
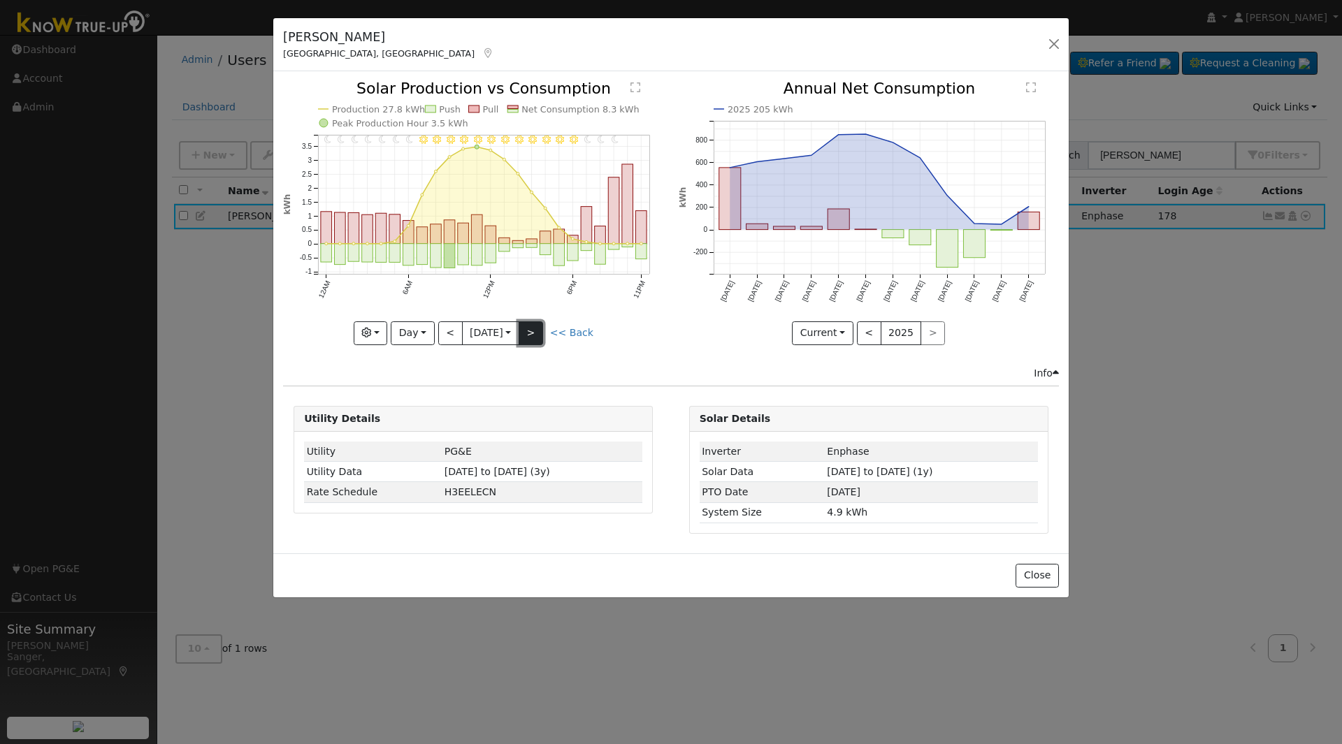
click at [537, 333] on button ">" at bounding box center [531, 333] width 24 height 24
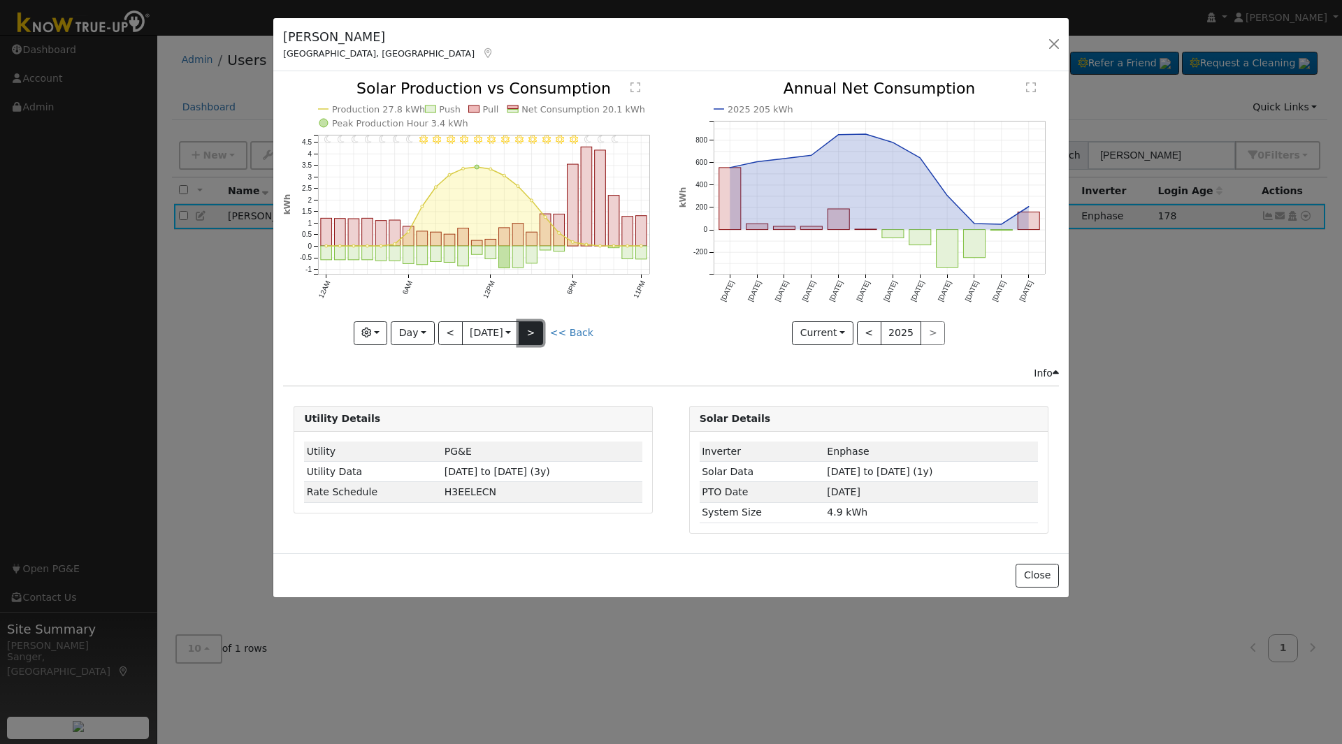
click at [537, 333] on button ">" at bounding box center [531, 333] width 24 height 24
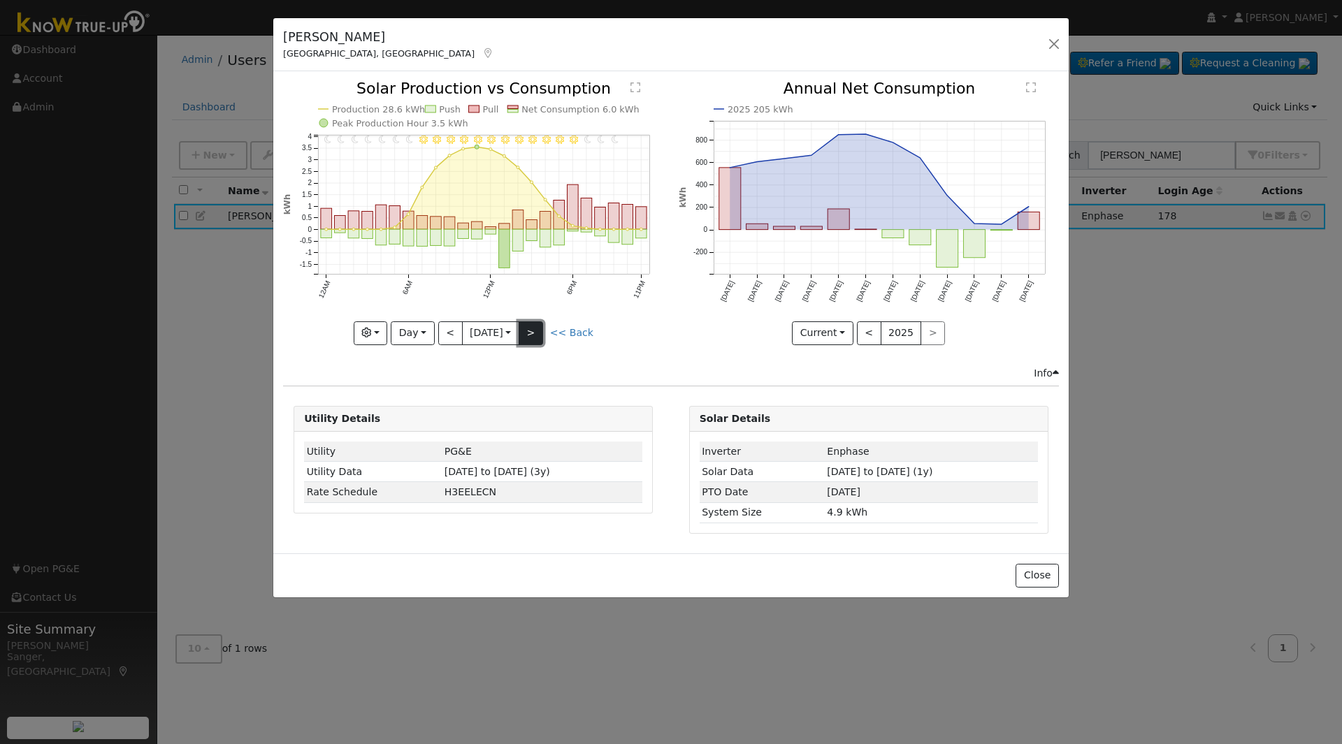
click at [537, 333] on button ">" at bounding box center [531, 333] width 24 height 24
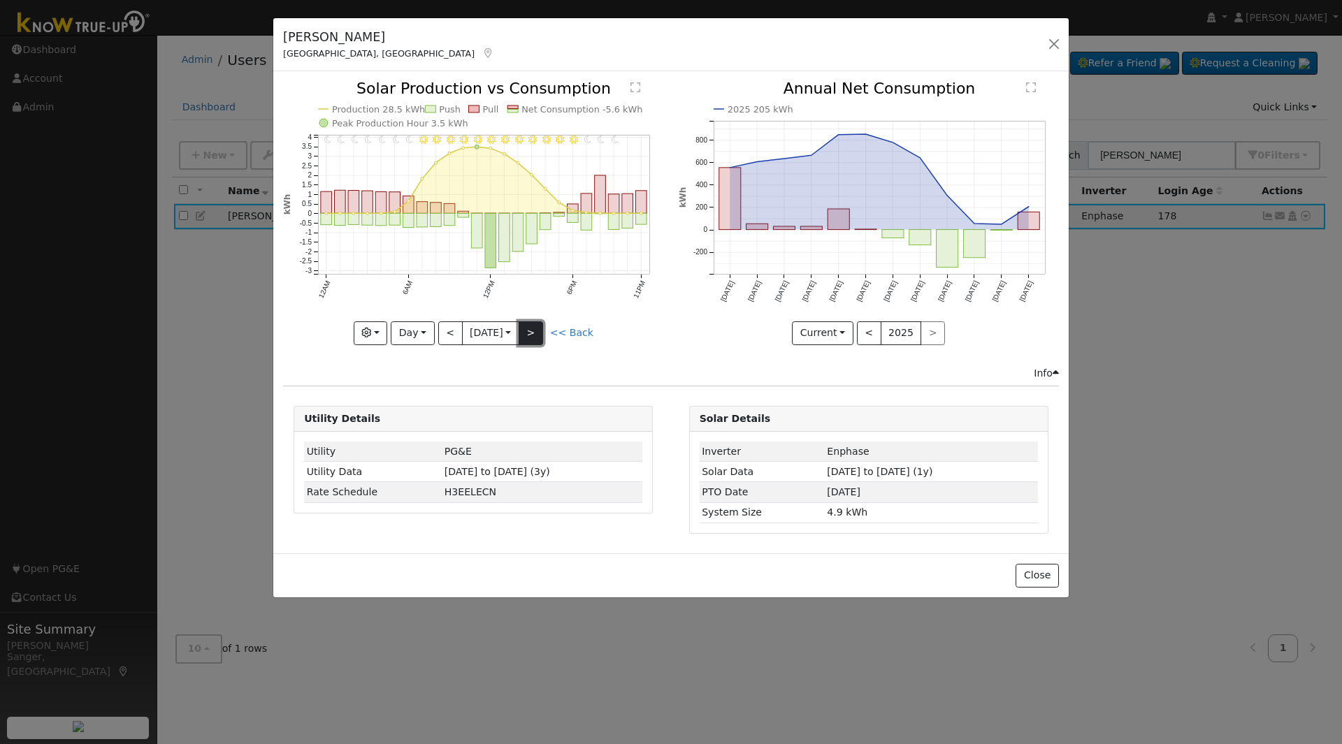
click at [537, 333] on button ">" at bounding box center [531, 333] width 24 height 24
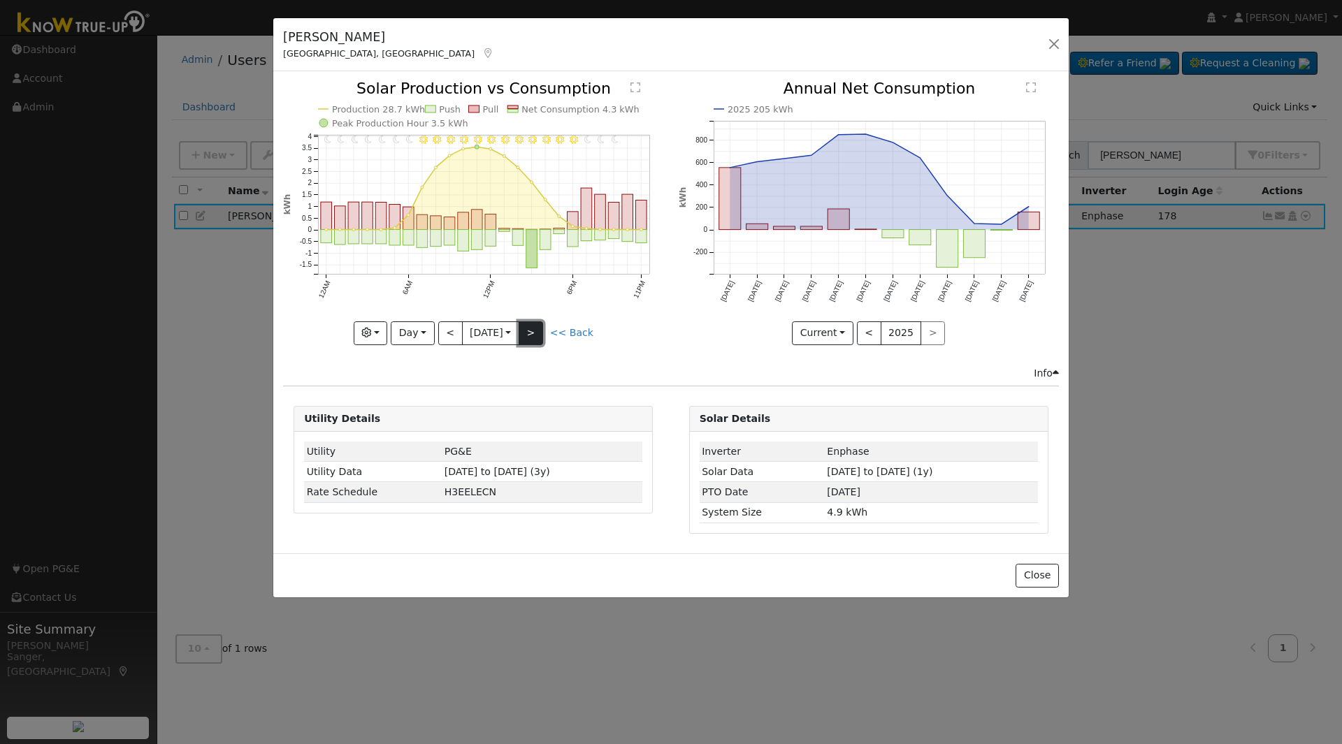
click at [537, 333] on button ">" at bounding box center [531, 333] width 24 height 24
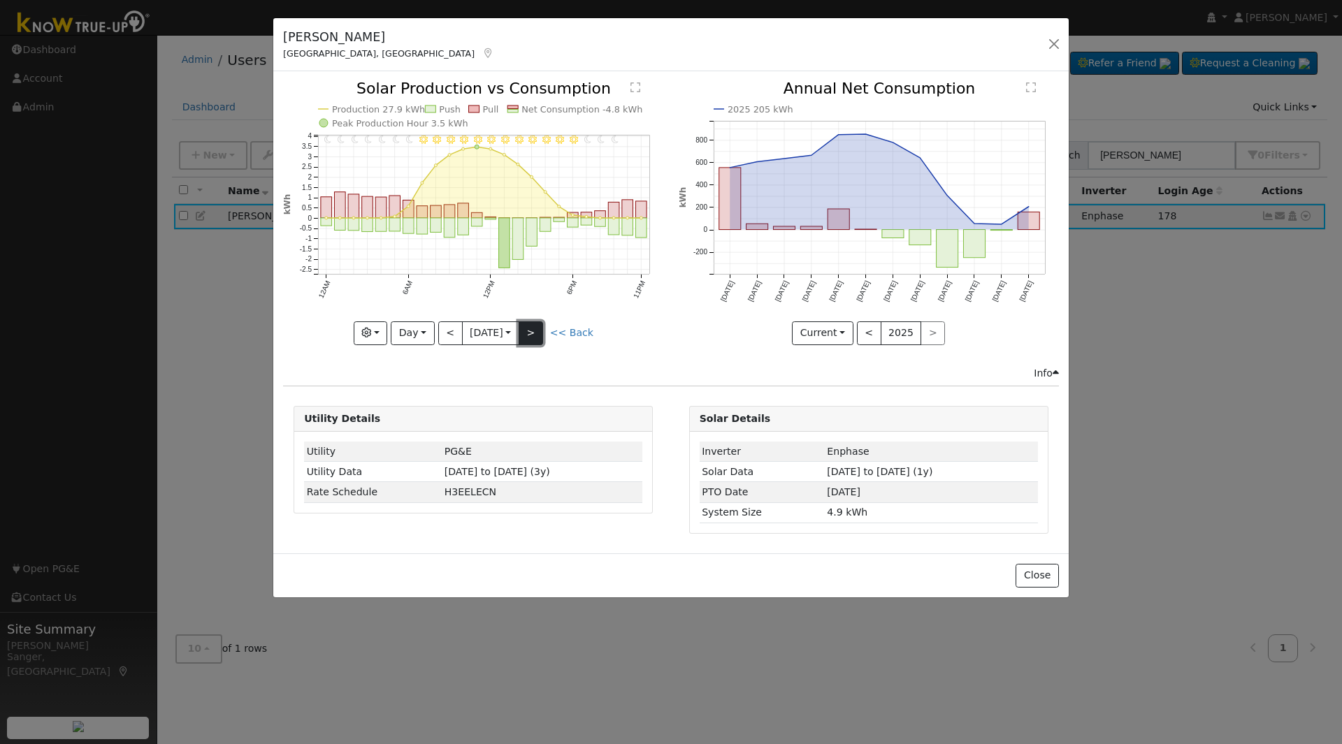
click at [532, 327] on button ">" at bounding box center [531, 333] width 24 height 24
type input "[DATE]"
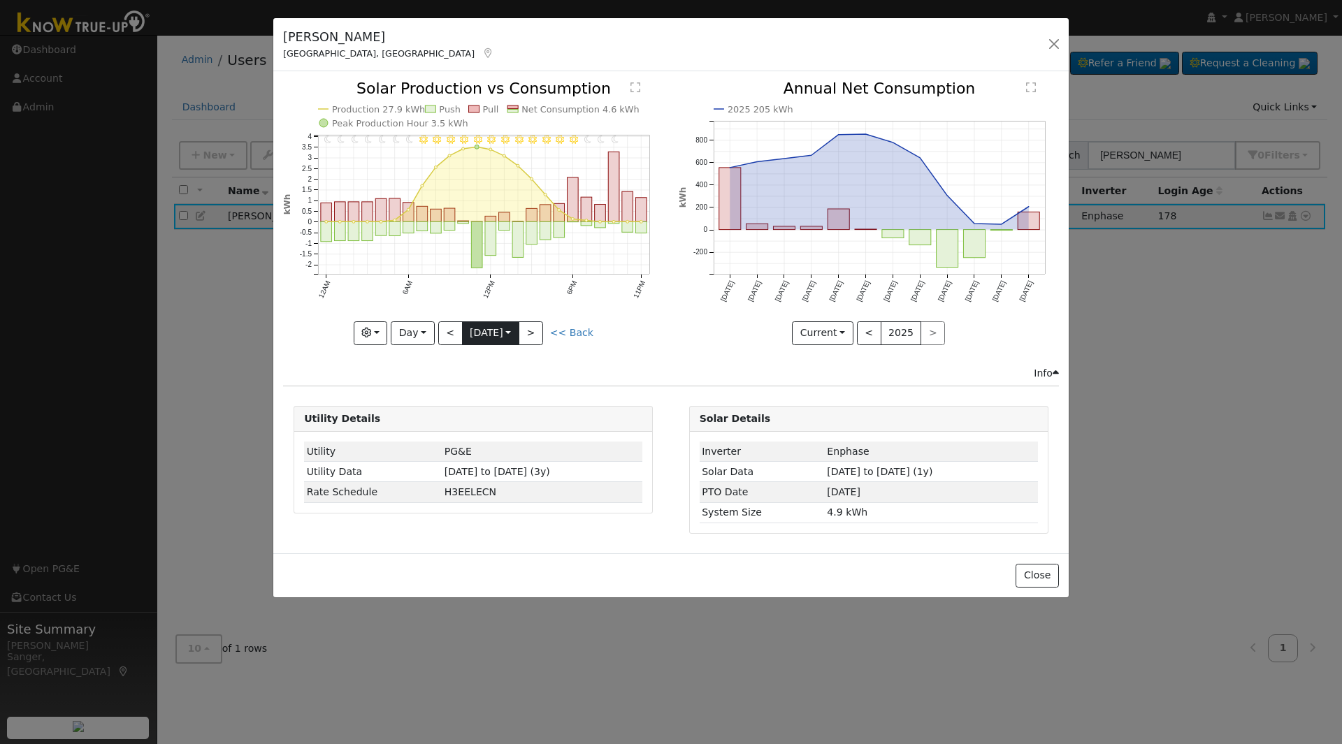
click at [496, 335] on input "[DATE]" at bounding box center [491, 333] width 56 height 22
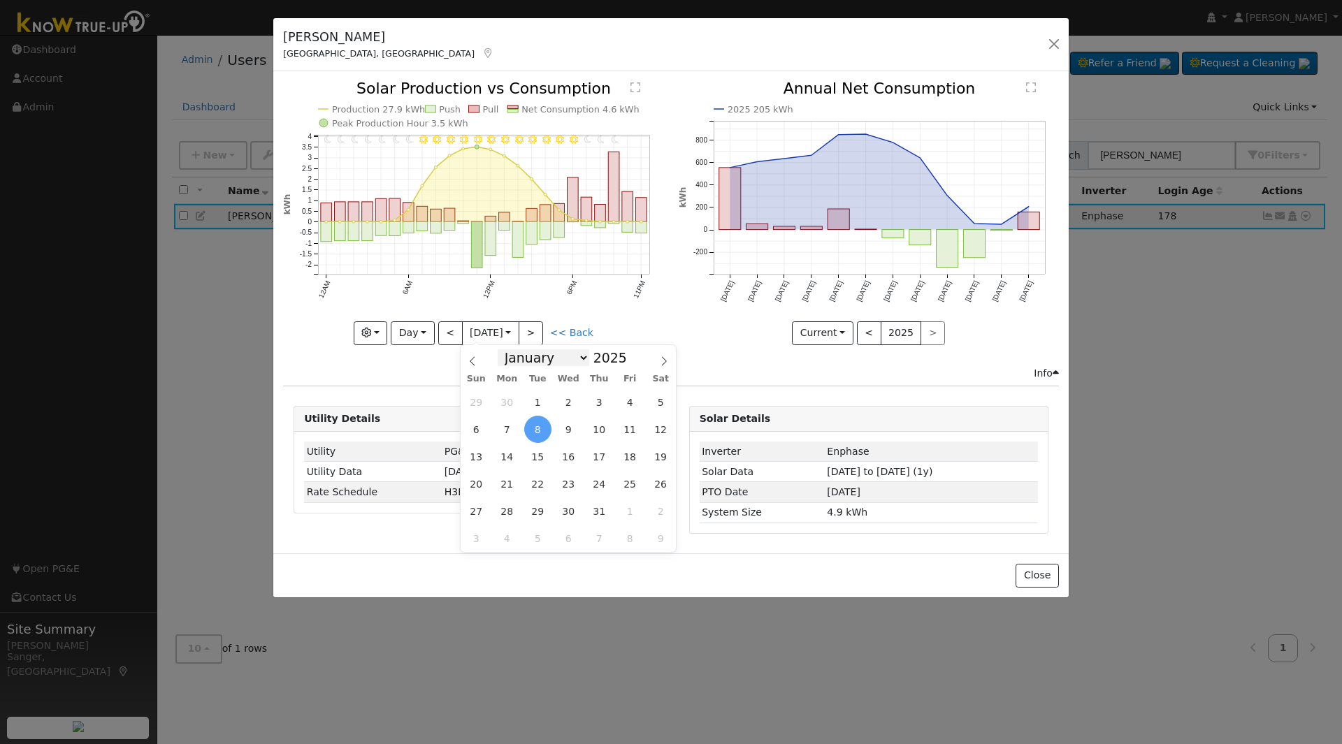
click at [518, 356] on select "January February March April May June July August September October November De…" at bounding box center [544, 357] width 92 height 17
select select "7"
click at [509, 349] on select "January February March April May June July August September October November De…" at bounding box center [544, 357] width 92 height 17
click at [630, 409] on span "1" at bounding box center [629, 402] width 27 height 27
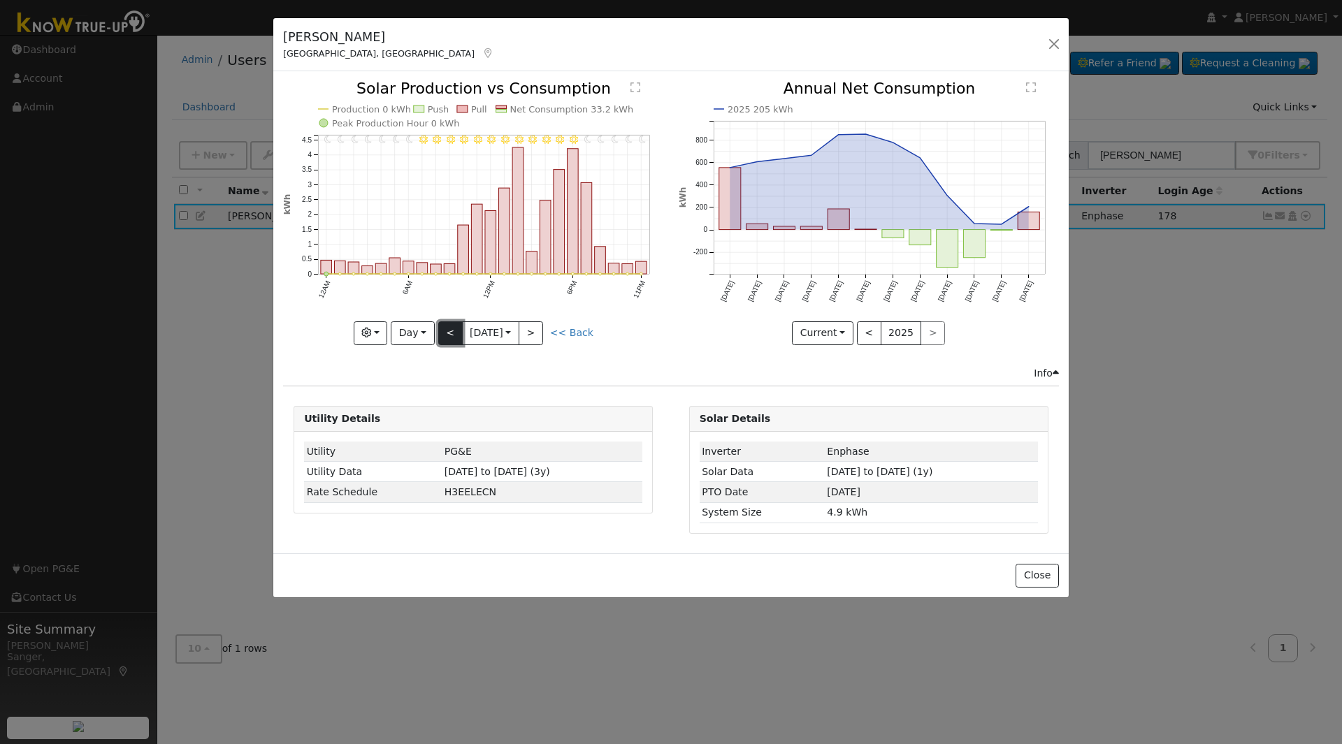
click at [454, 335] on button "<" at bounding box center [450, 333] width 24 height 24
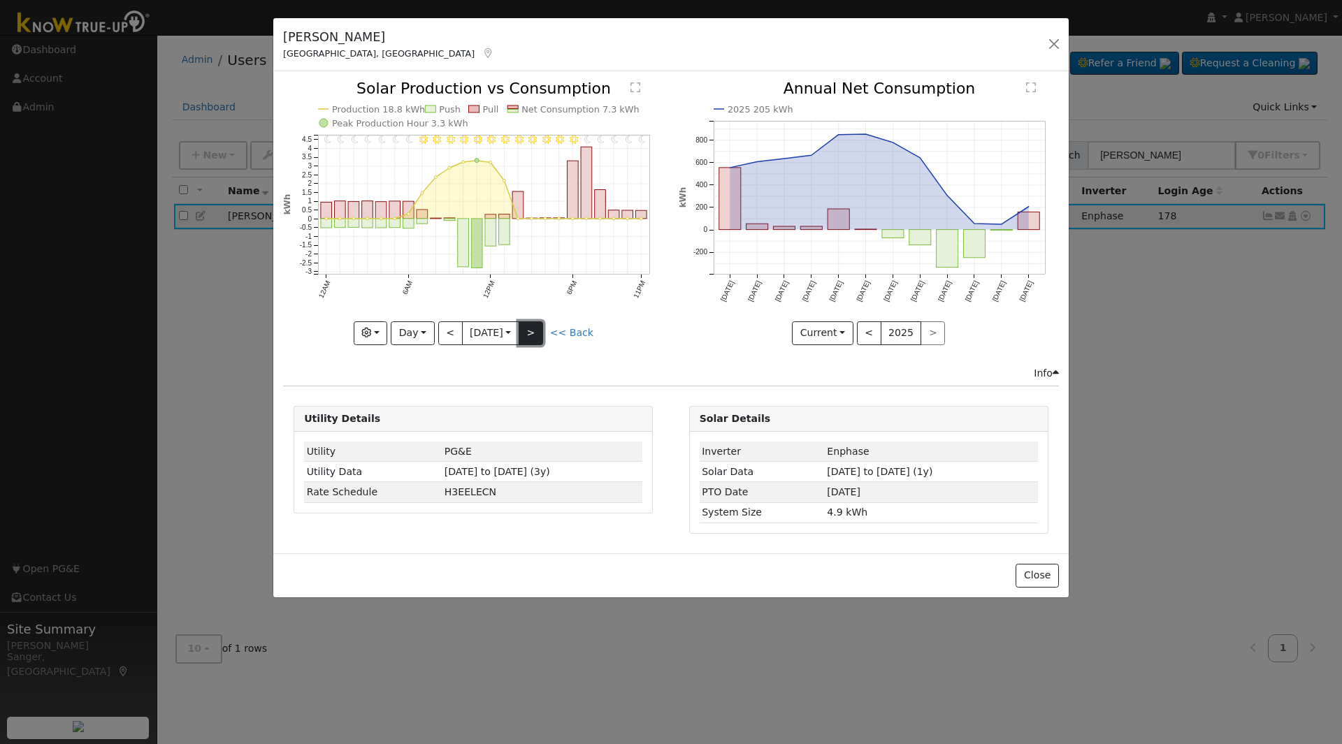
click at [534, 328] on button ">" at bounding box center [531, 333] width 24 height 24
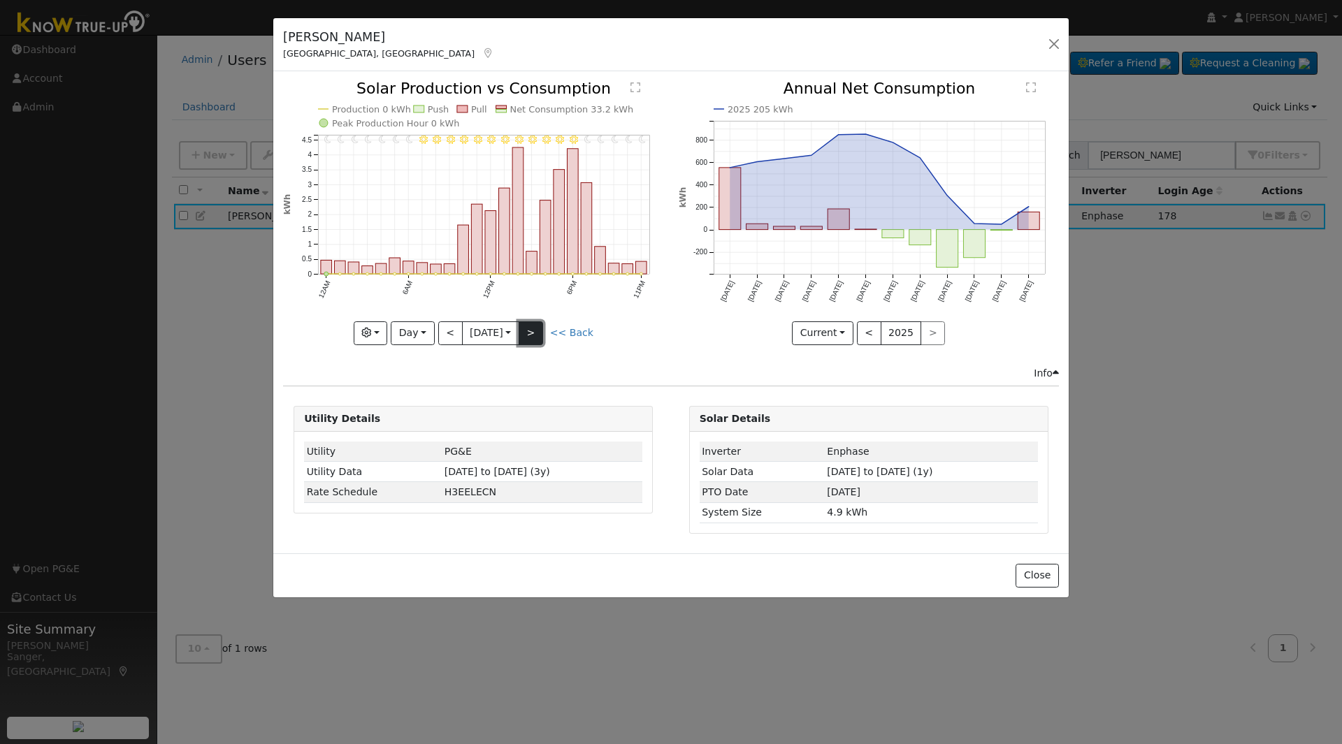
click at [534, 328] on button ">" at bounding box center [531, 333] width 24 height 24
click at [534, 328] on div "11PM - Clear 10PM - Clear 9PM - Clear 8PM - Clear 7PM - Clear 6PM - Clear 5PM -…" at bounding box center [473, 212] width 380 height 263
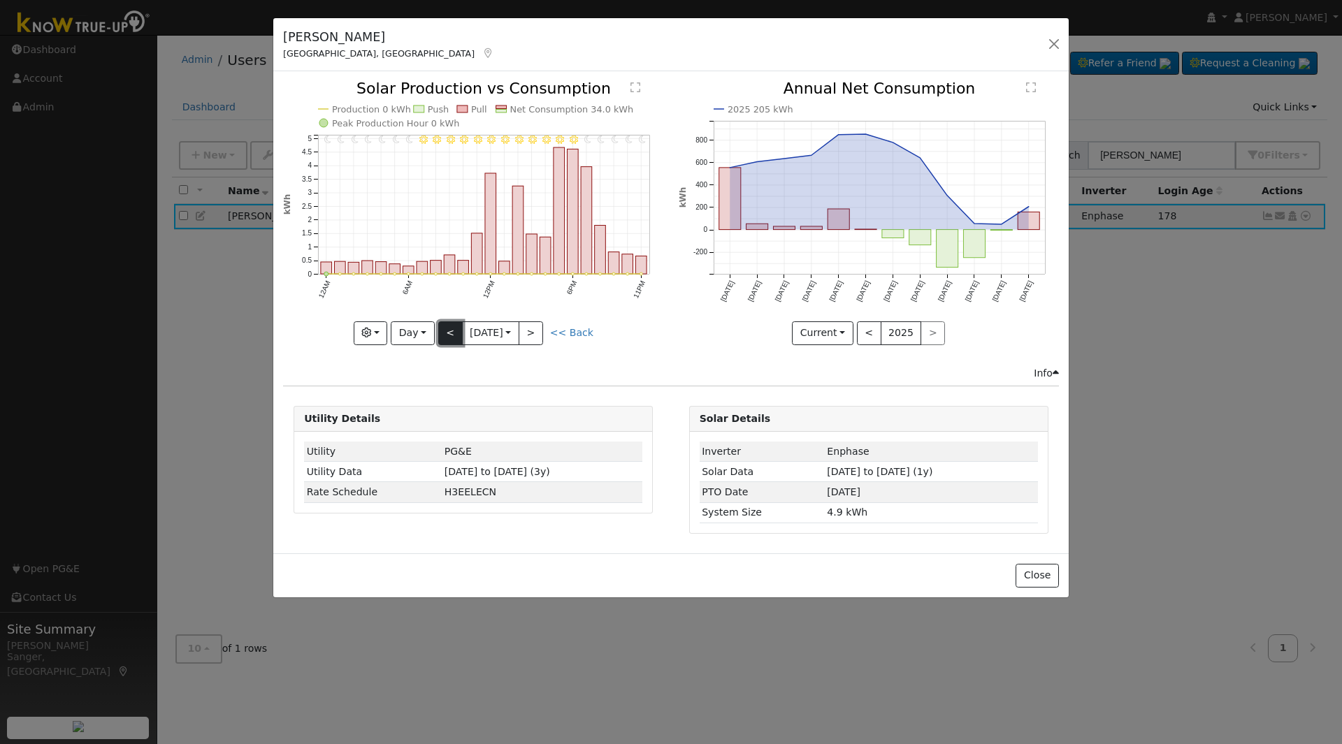
click at [448, 329] on button "<" at bounding box center [450, 333] width 24 height 24
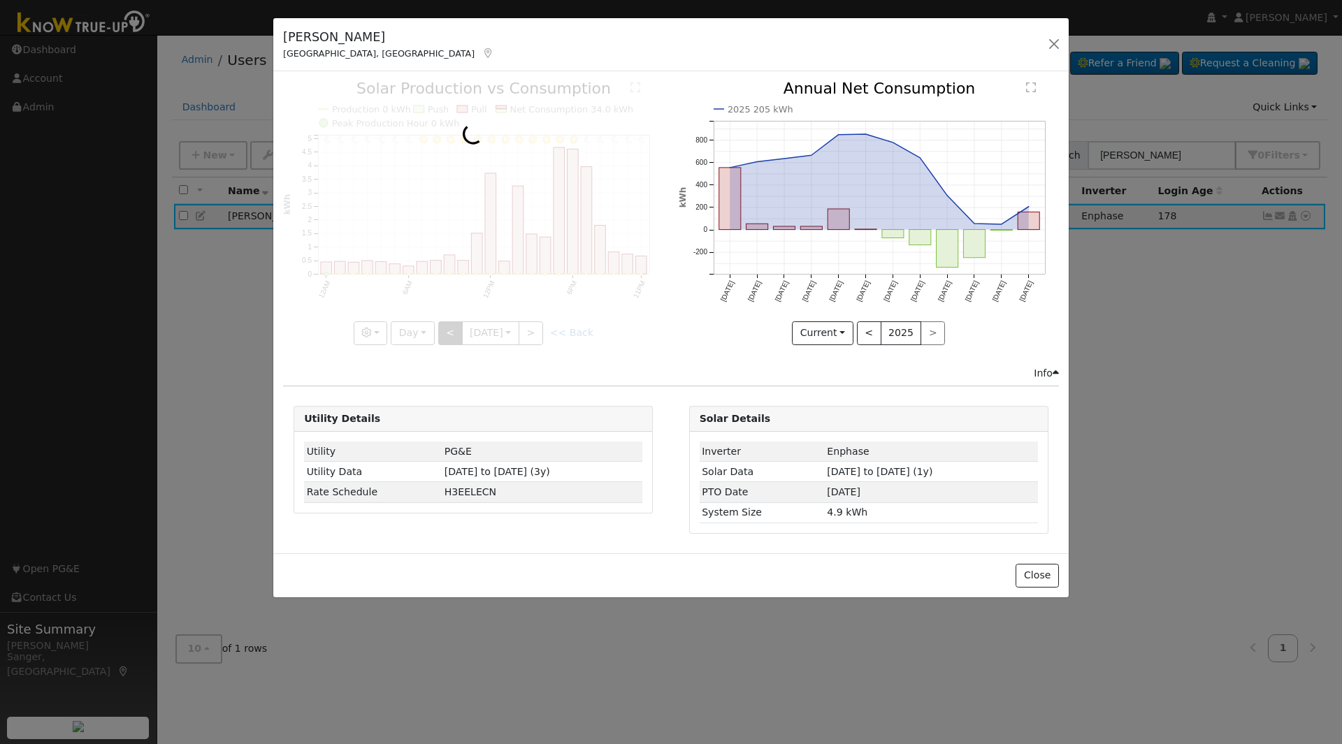
click at [448, 329] on div at bounding box center [473, 212] width 380 height 263
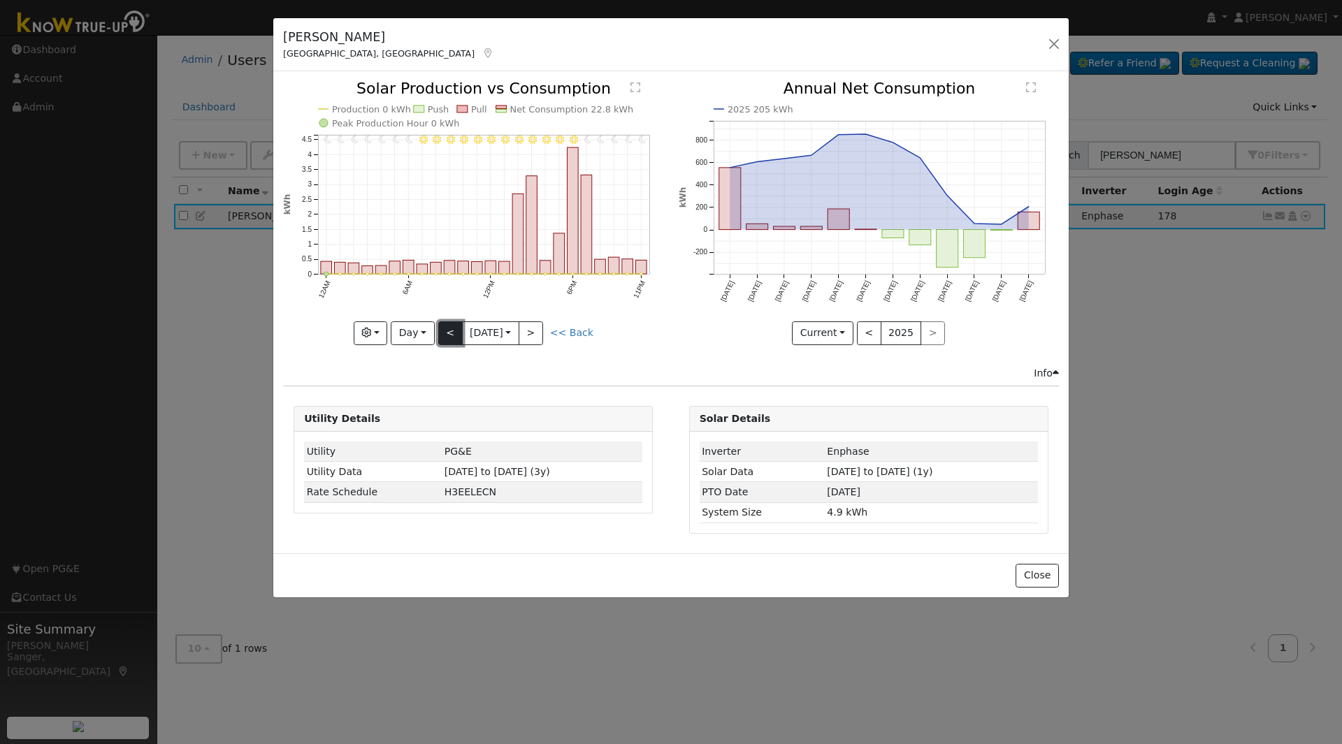
click at [448, 329] on button "<" at bounding box center [450, 333] width 24 height 24
click at [448, 329] on div at bounding box center [473, 212] width 380 height 263
click at [448, 329] on button "<" at bounding box center [450, 333] width 24 height 24
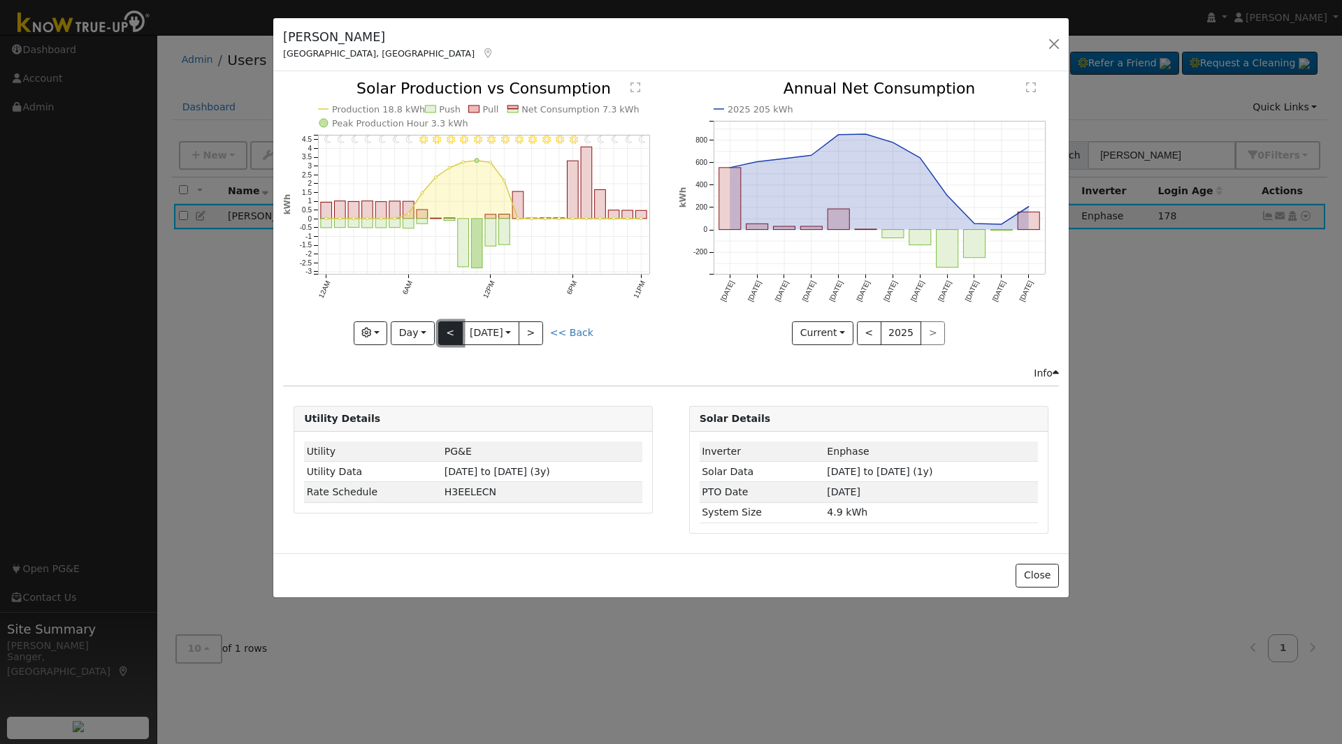
click at [449, 330] on button "<" at bounding box center [450, 333] width 24 height 24
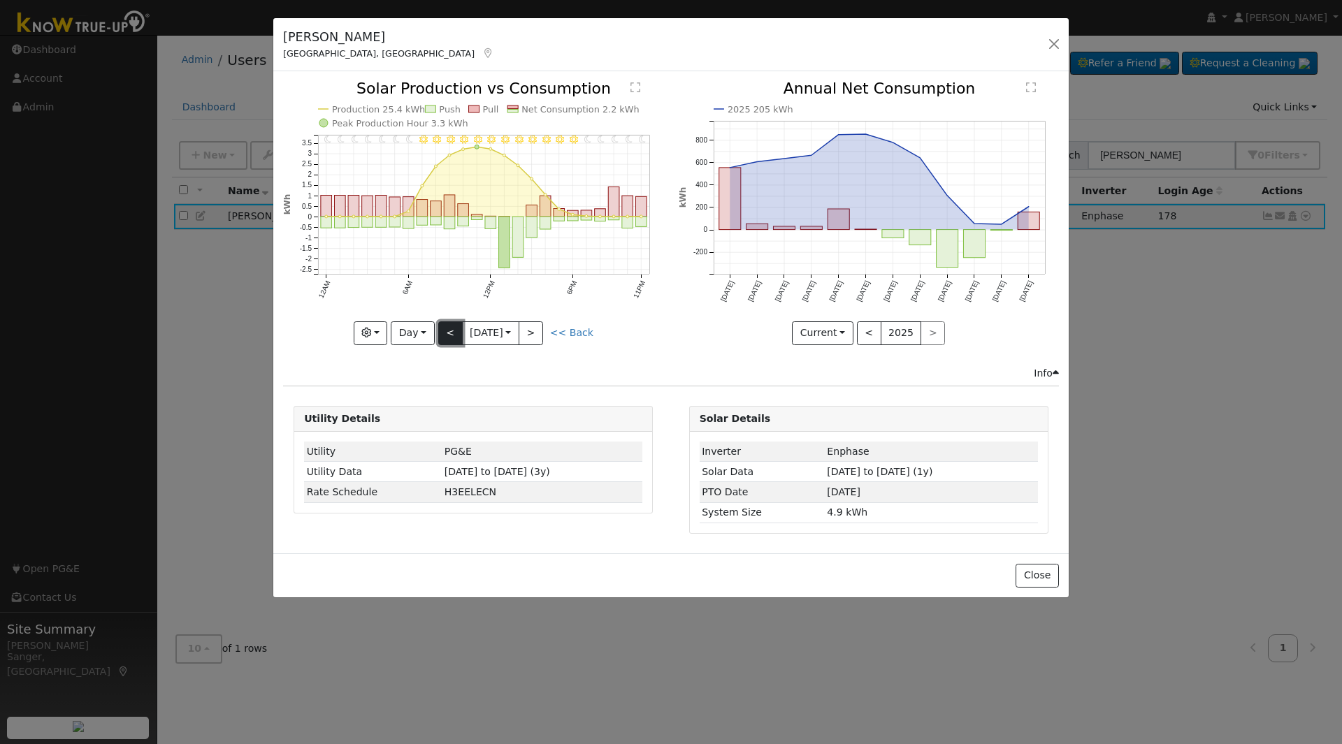
click at [449, 330] on button "<" at bounding box center [450, 333] width 24 height 24
click at [443, 333] on button "<" at bounding box center [450, 333] width 24 height 24
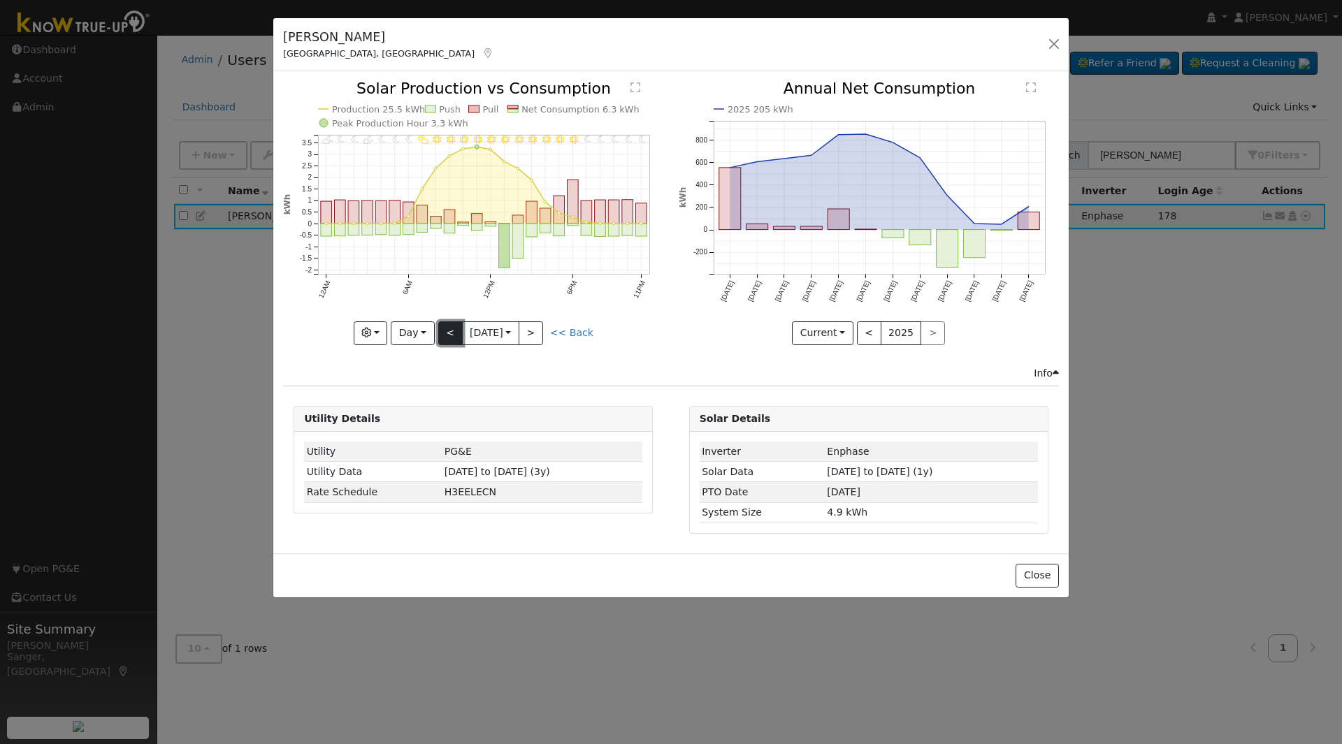
click at [444, 333] on button "<" at bounding box center [450, 333] width 24 height 24
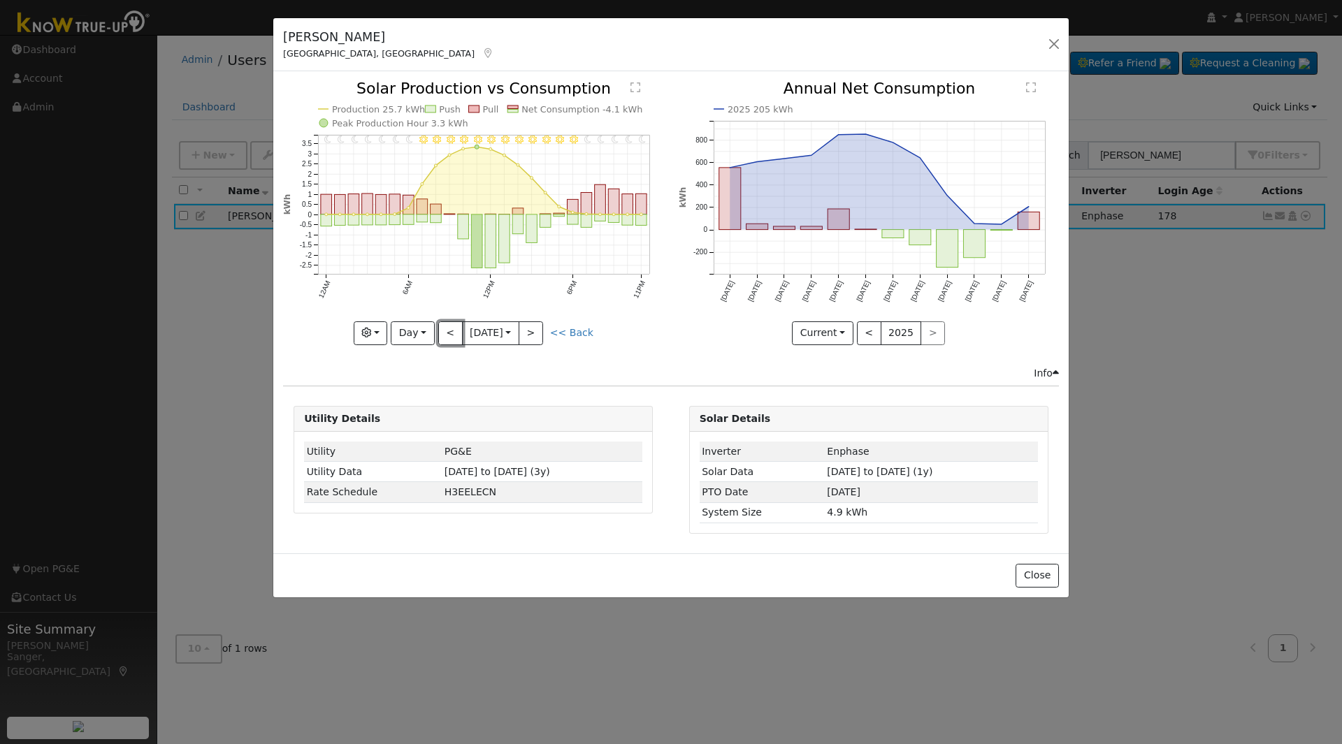
click at [445, 333] on button "<" at bounding box center [450, 333] width 24 height 24
click at [453, 328] on button "<" at bounding box center [450, 333] width 24 height 24
click at [450, 328] on button "<" at bounding box center [450, 333] width 24 height 24
click at [450, 328] on div "11PM - Clear 10PM - Clear 9PM - Clear 8PM - Clear 7PM - Clear 6PM - Clear 5PM -…" at bounding box center [473, 212] width 380 height 263
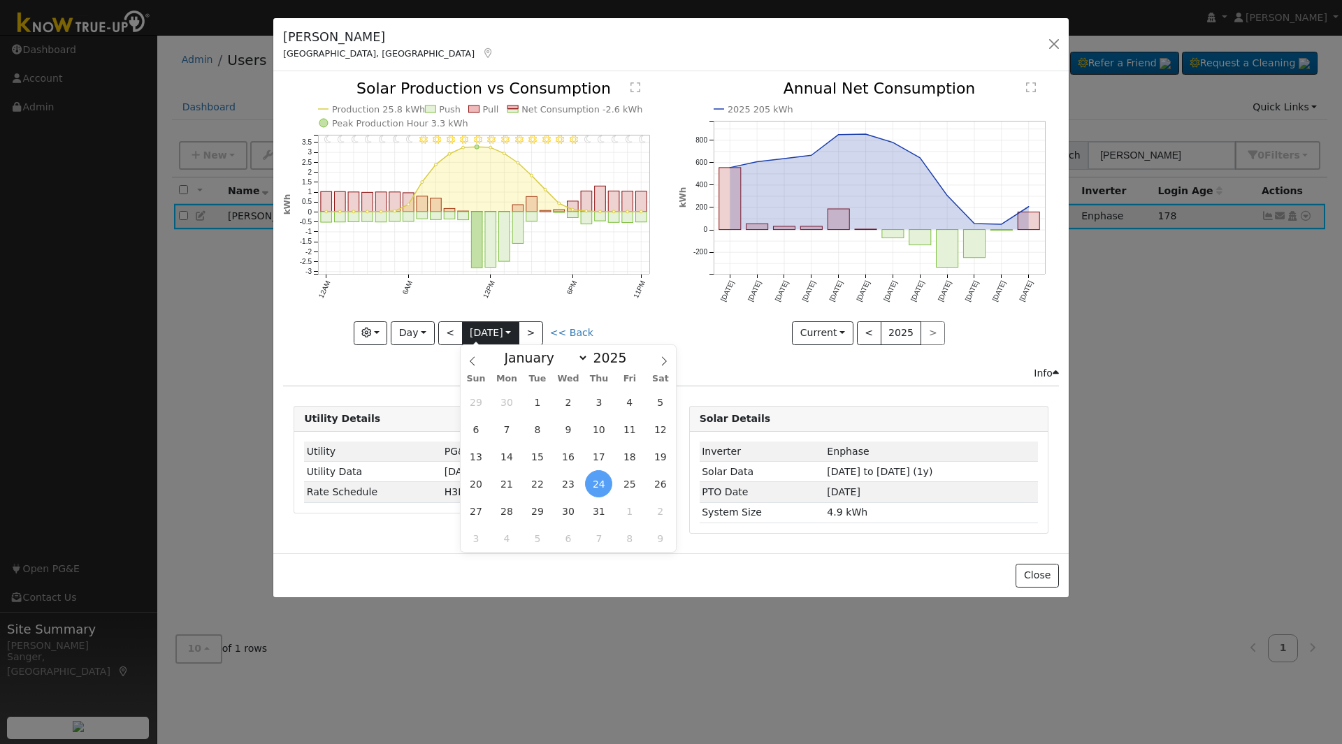
click at [479, 326] on input "[DATE]" at bounding box center [491, 333] width 56 height 22
click at [572, 430] on span "9" at bounding box center [567, 429] width 27 height 27
type input "[DATE]"
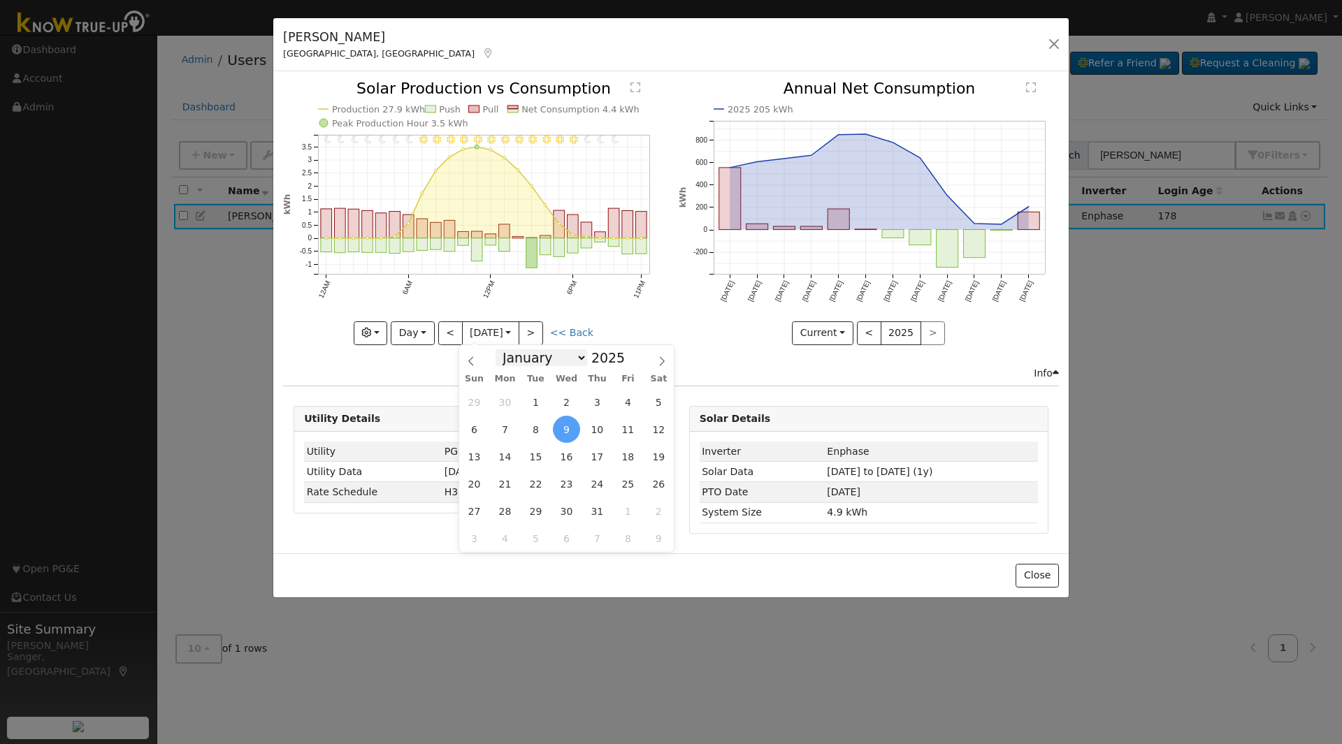
click at [537, 360] on select "January February March April May June July August September October November De…" at bounding box center [541, 357] width 92 height 17
select select "7"
click at [507, 349] on select "January February March April May June July August September October November De…" at bounding box center [541, 357] width 92 height 17
click at [505, 481] on span "18" at bounding box center [504, 483] width 27 height 27
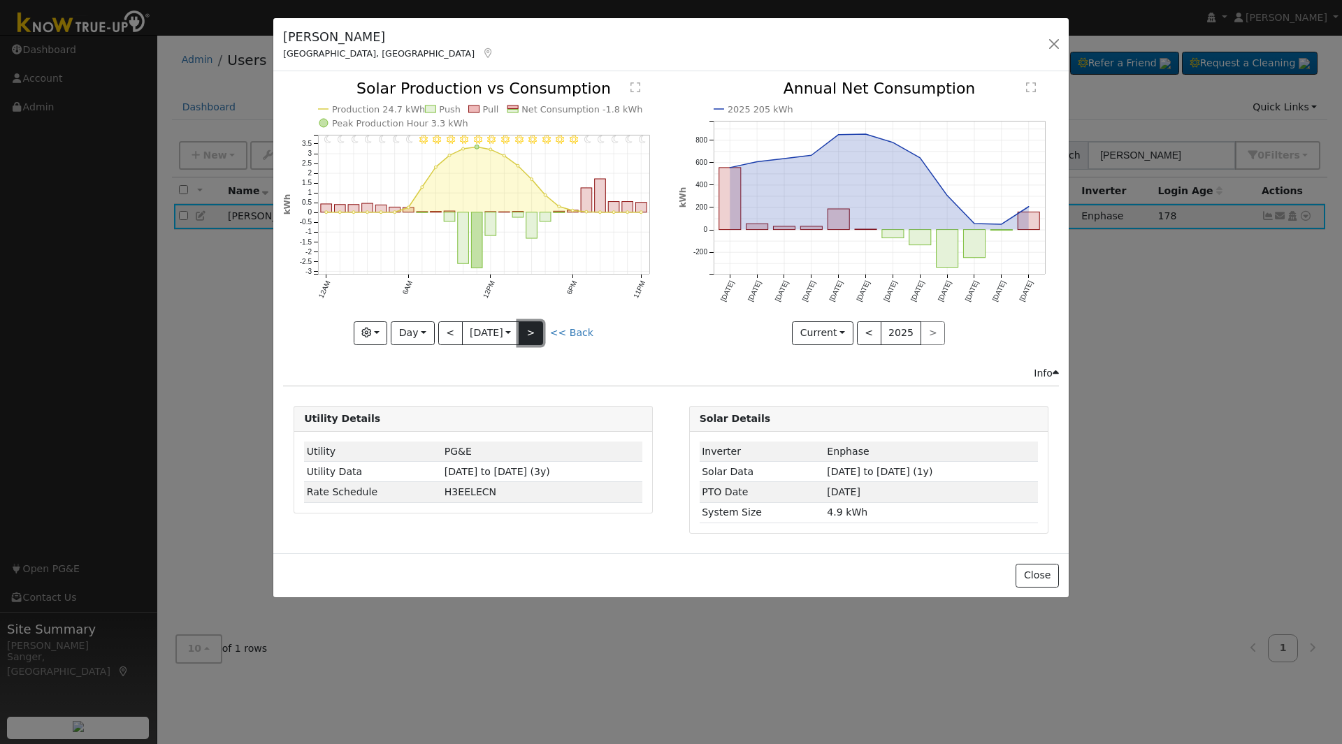
click at [538, 329] on button ">" at bounding box center [531, 333] width 24 height 24
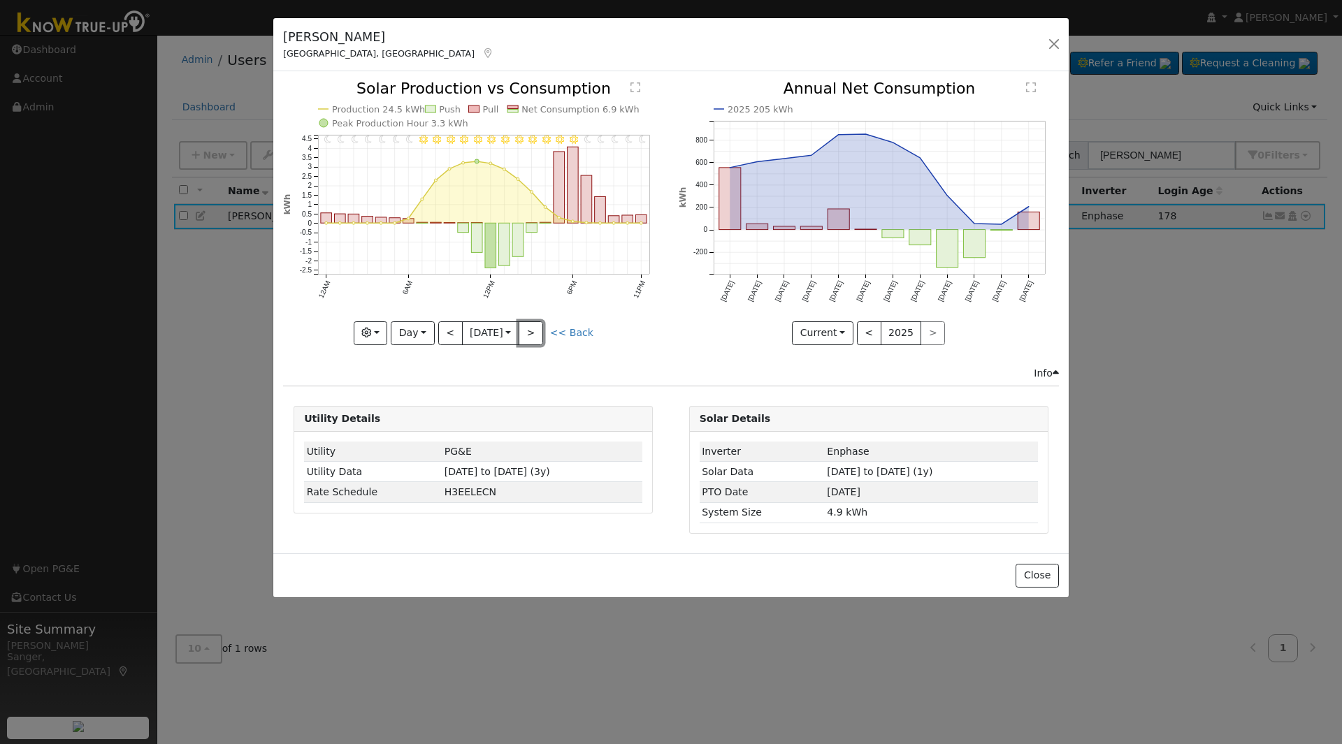
click at [541, 329] on button ">" at bounding box center [531, 333] width 24 height 24
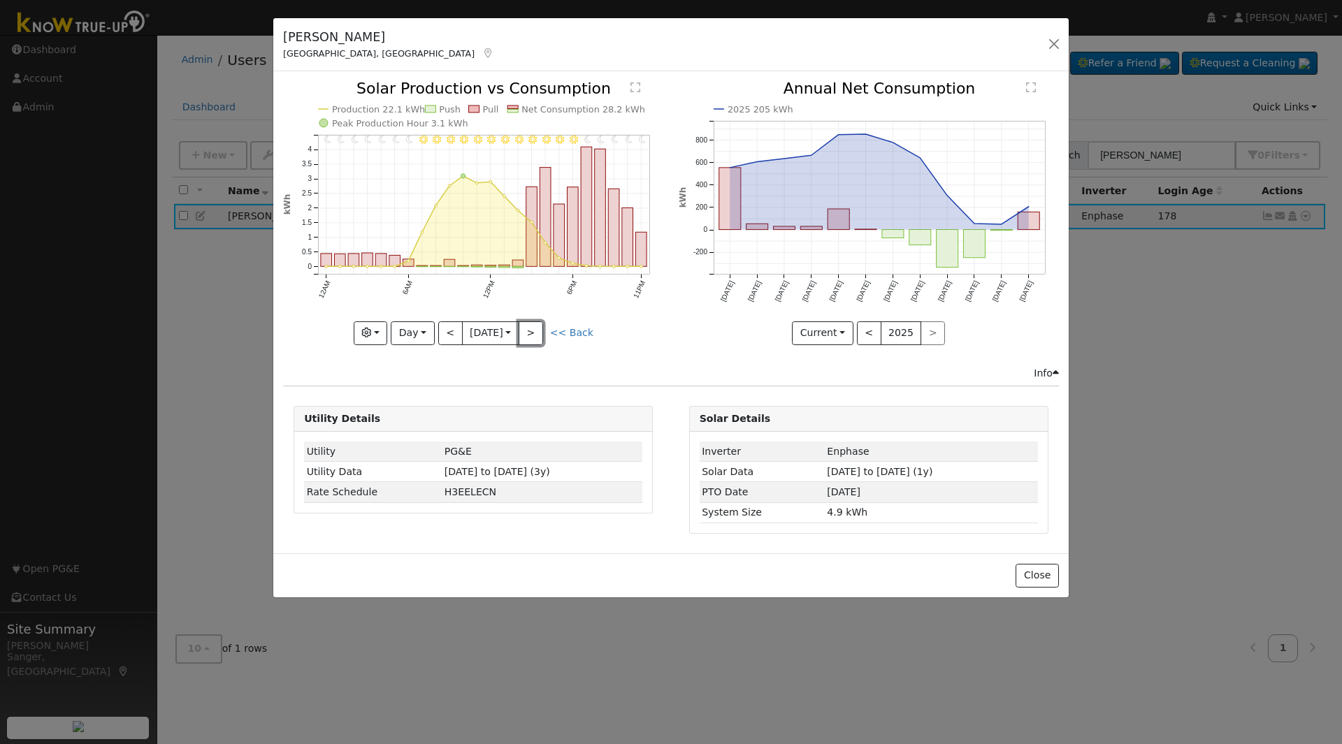
click at [541, 329] on button ">" at bounding box center [531, 333] width 24 height 24
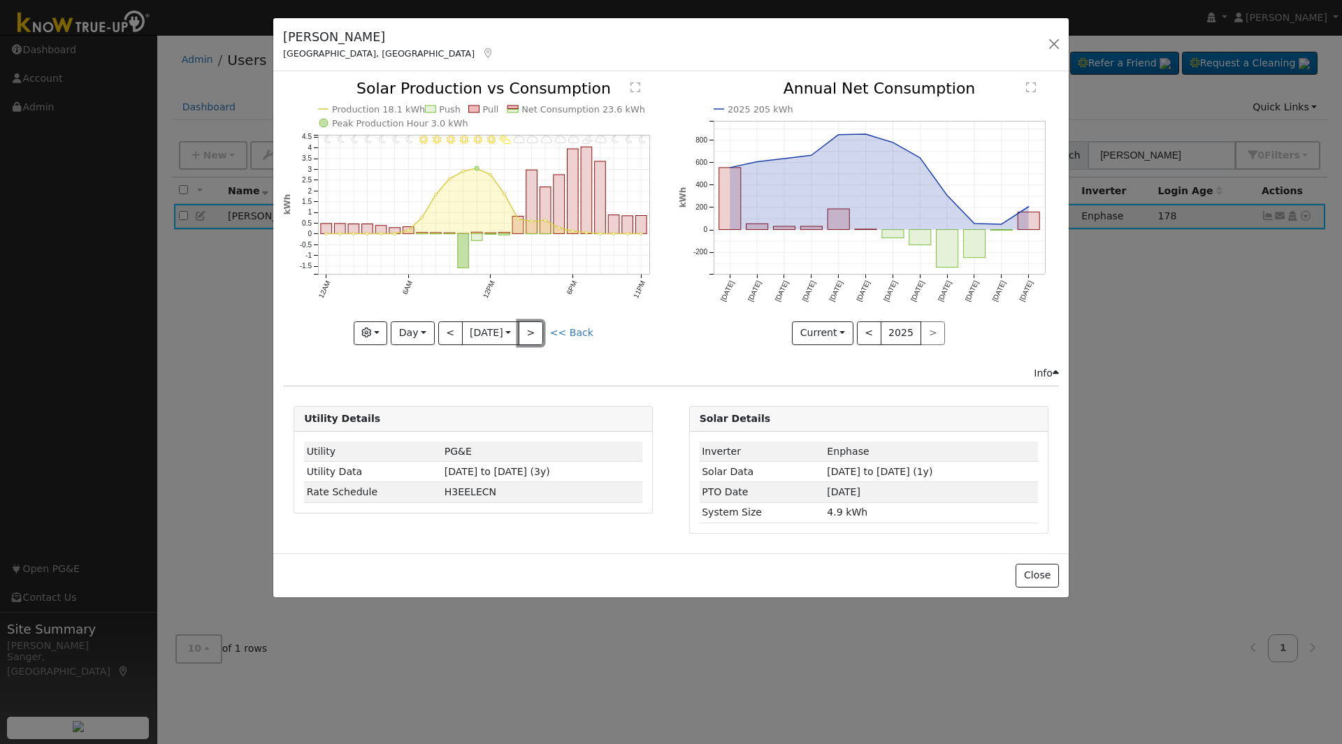
click at [541, 329] on button ">" at bounding box center [531, 333] width 24 height 24
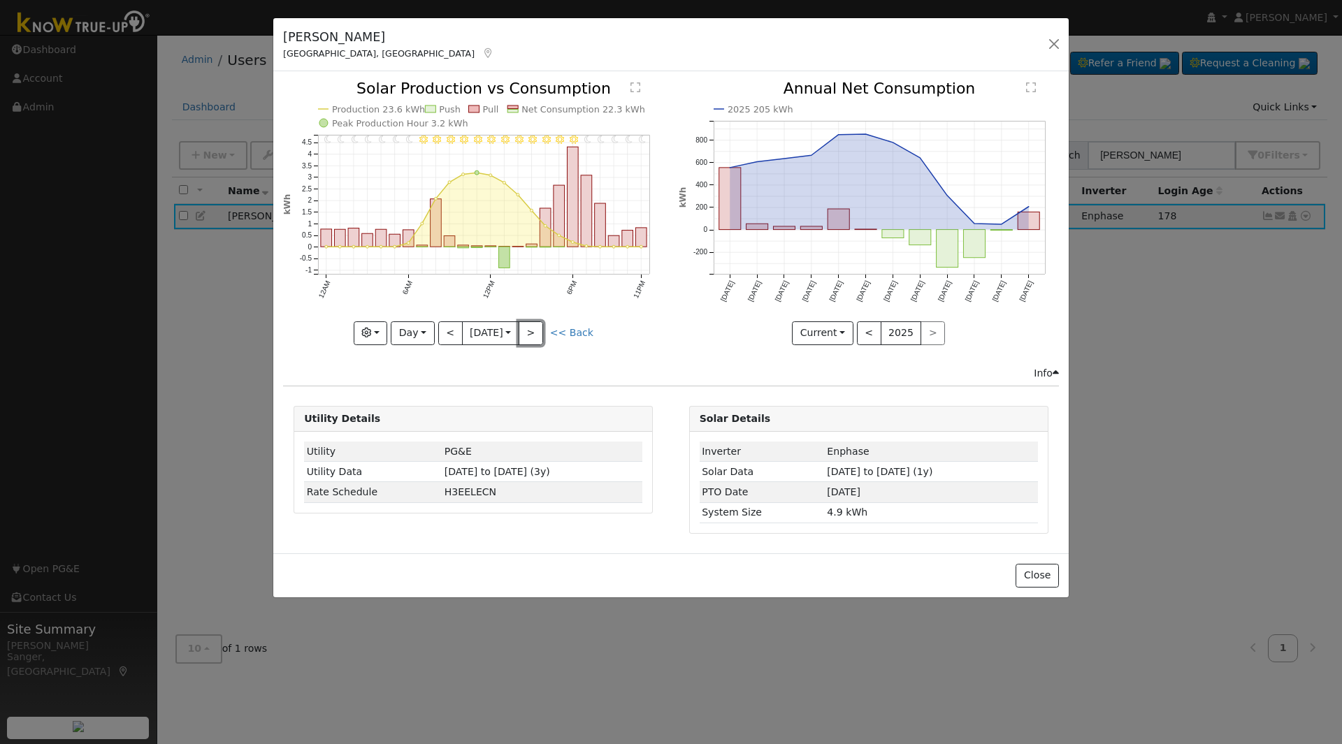
click at [541, 329] on button ">" at bounding box center [531, 333] width 24 height 24
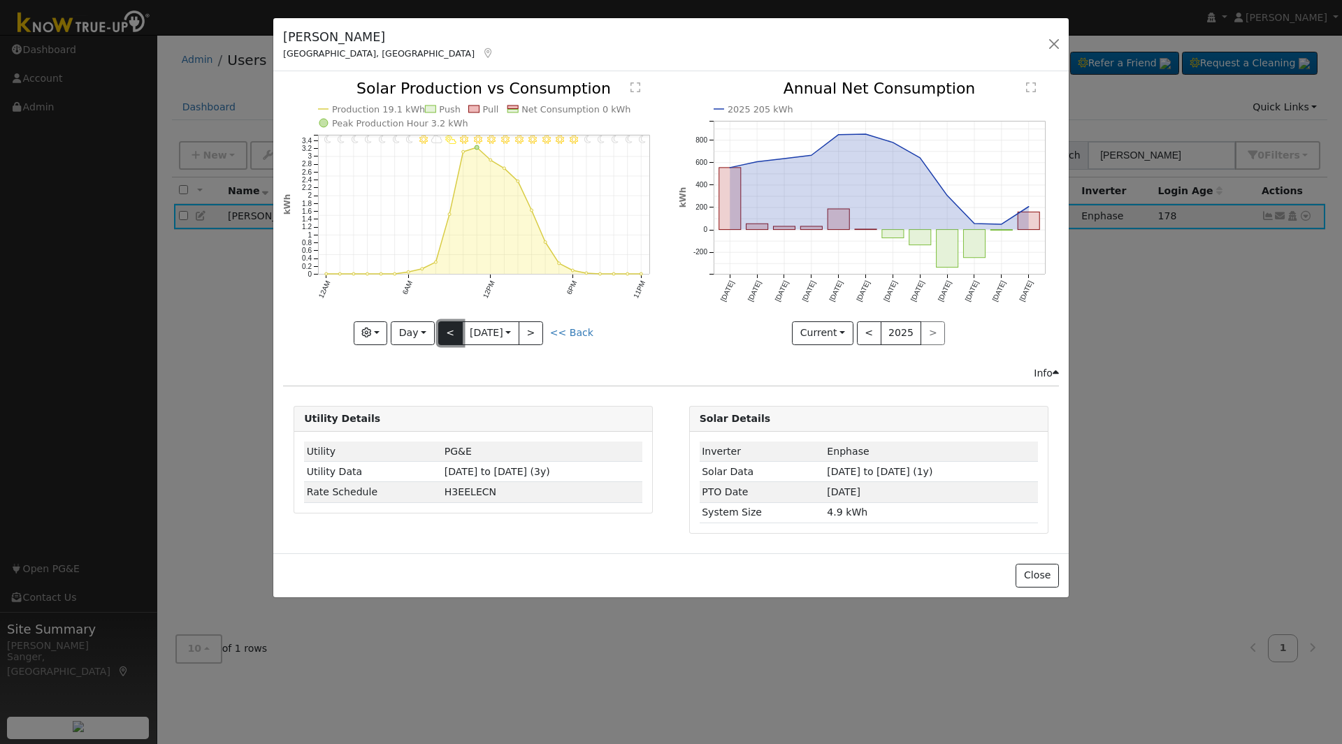
click at [443, 328] on button "<" at bounding box center [450, 333] width 24 height 24
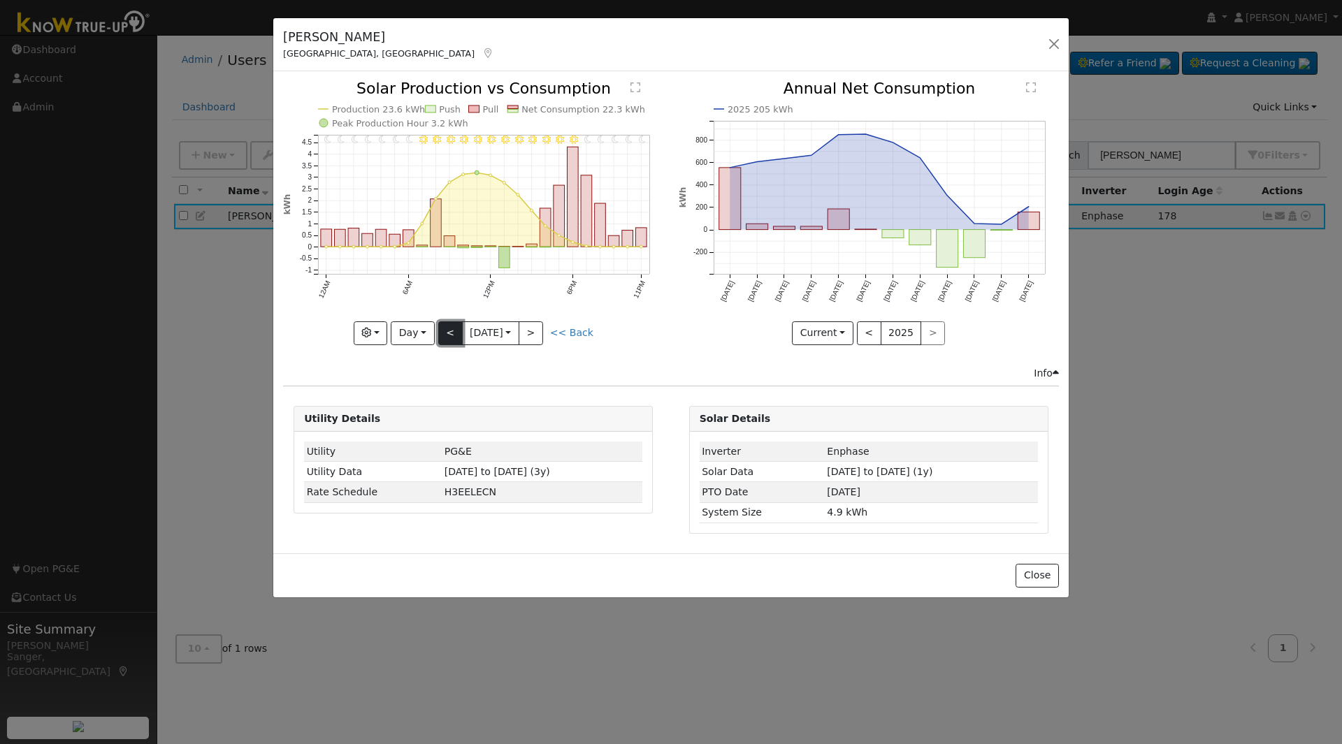
click at [444, 328] on button "<" at bounding box center [450, 333] width 24 height 24
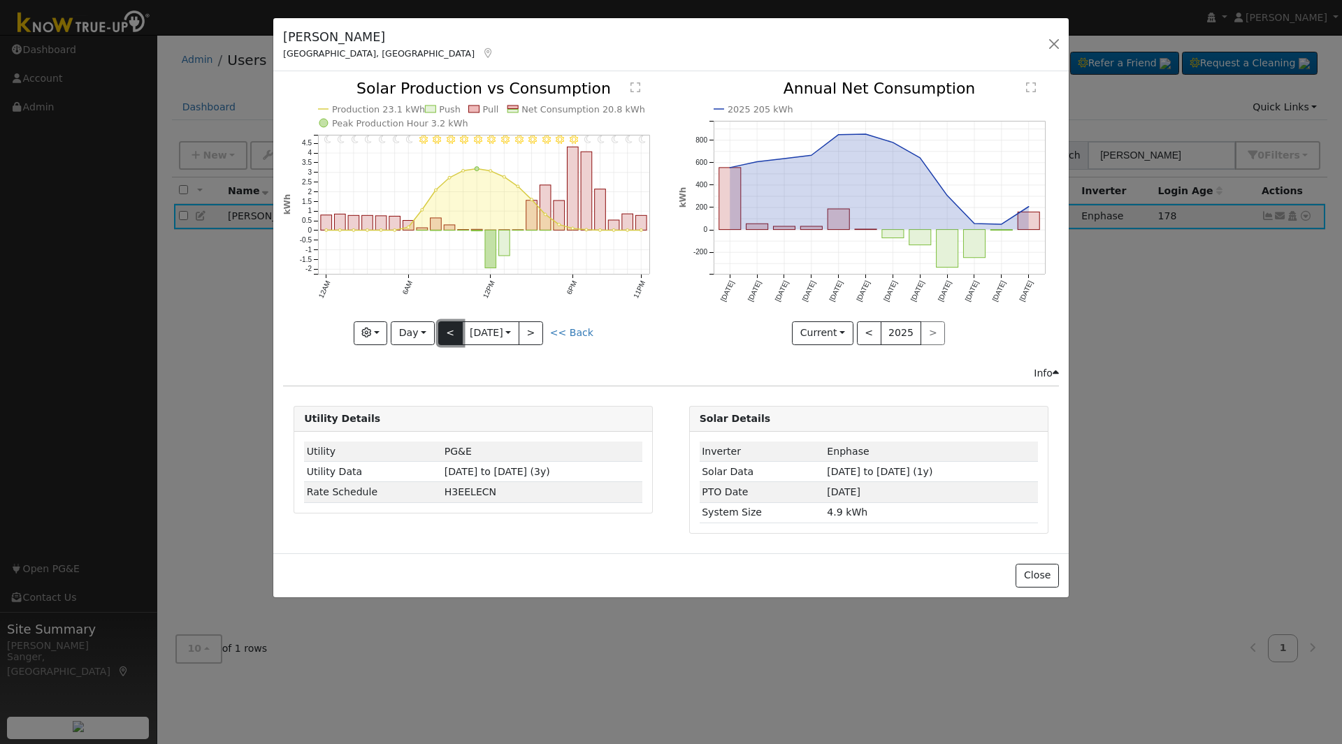
click at [444, 328] on button "<" at bounding box center [450, 333] width 24 height 24
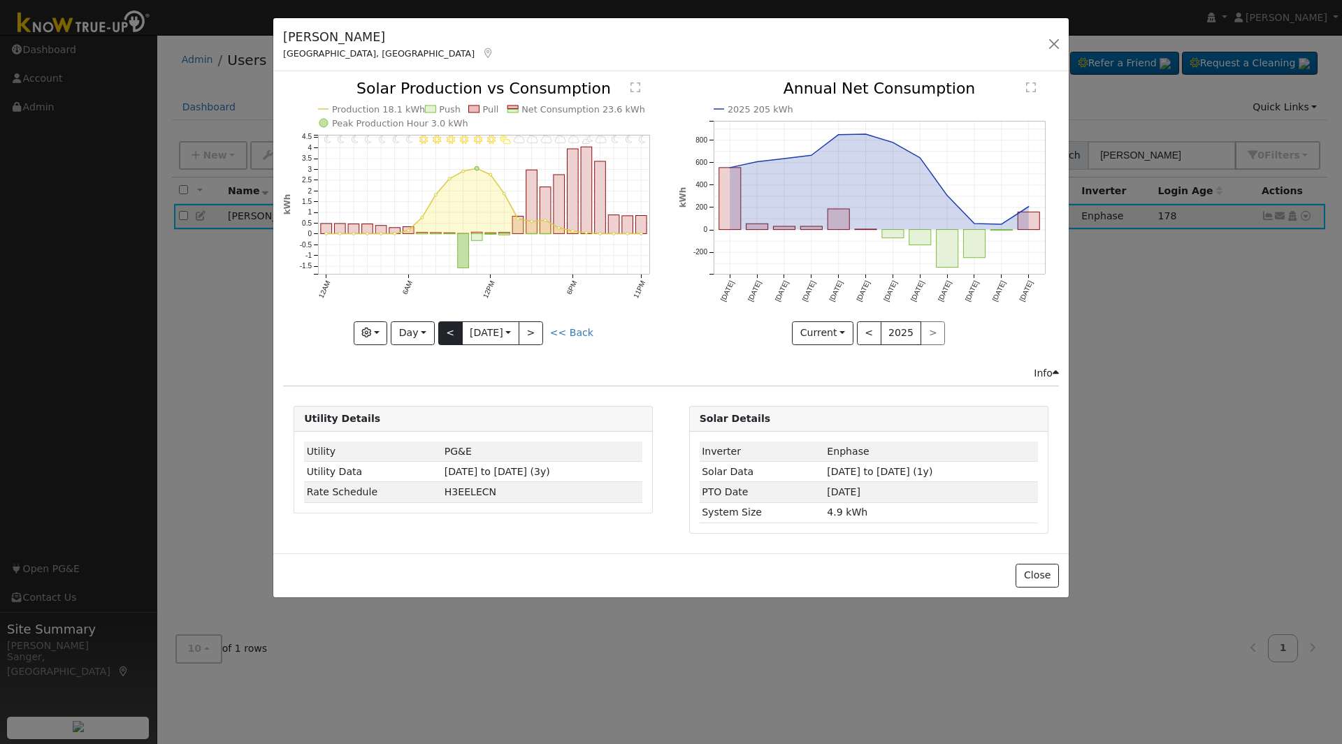
click at [444, 328] on div "11PM - MostlyClear 10PM - MostlyClear 9PM - MostlyClear 8PM - MostlyCloudy 7PM …" at bounding box center [473, 212] width 380 height 263
click at [444, 328] on button "<" at bounding box center [450, 333] width 24 height 24
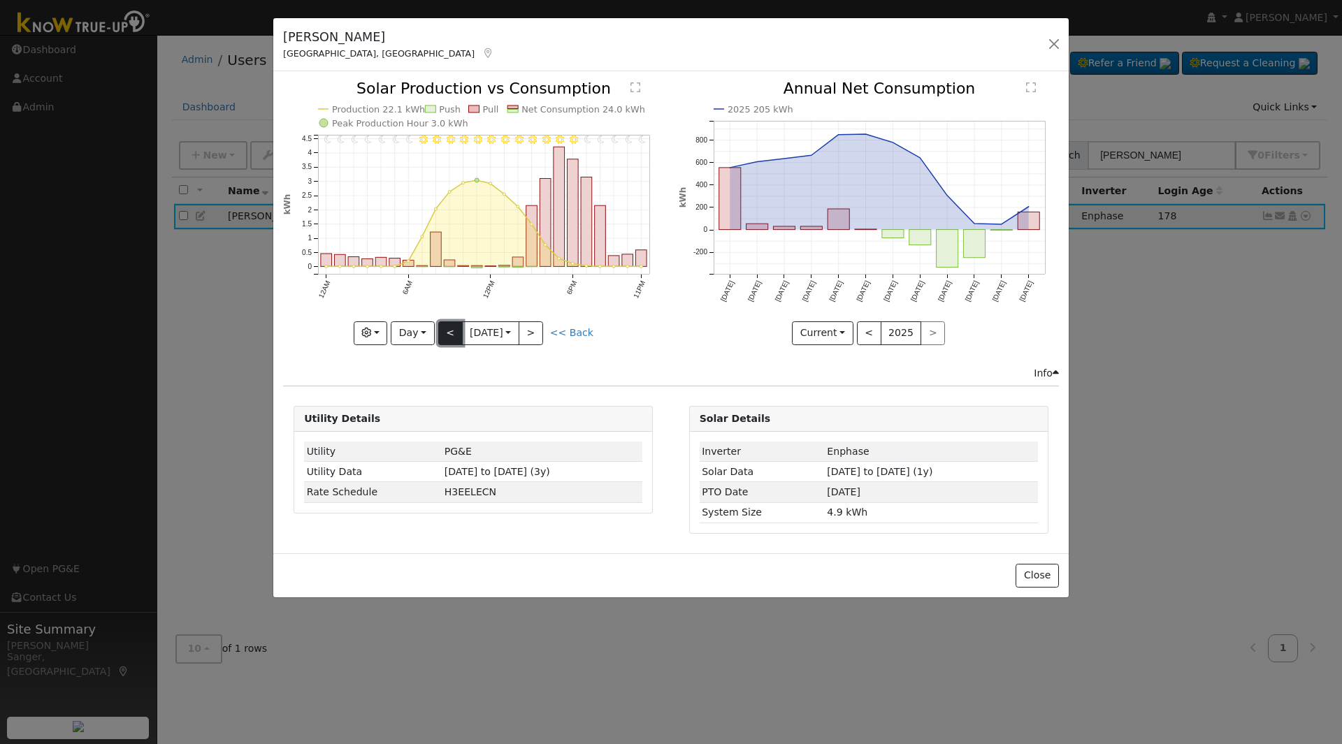
click at [444, 328] on button "<" at bounding box center [450, 333] width 24 height 24
type input "[DATE]"
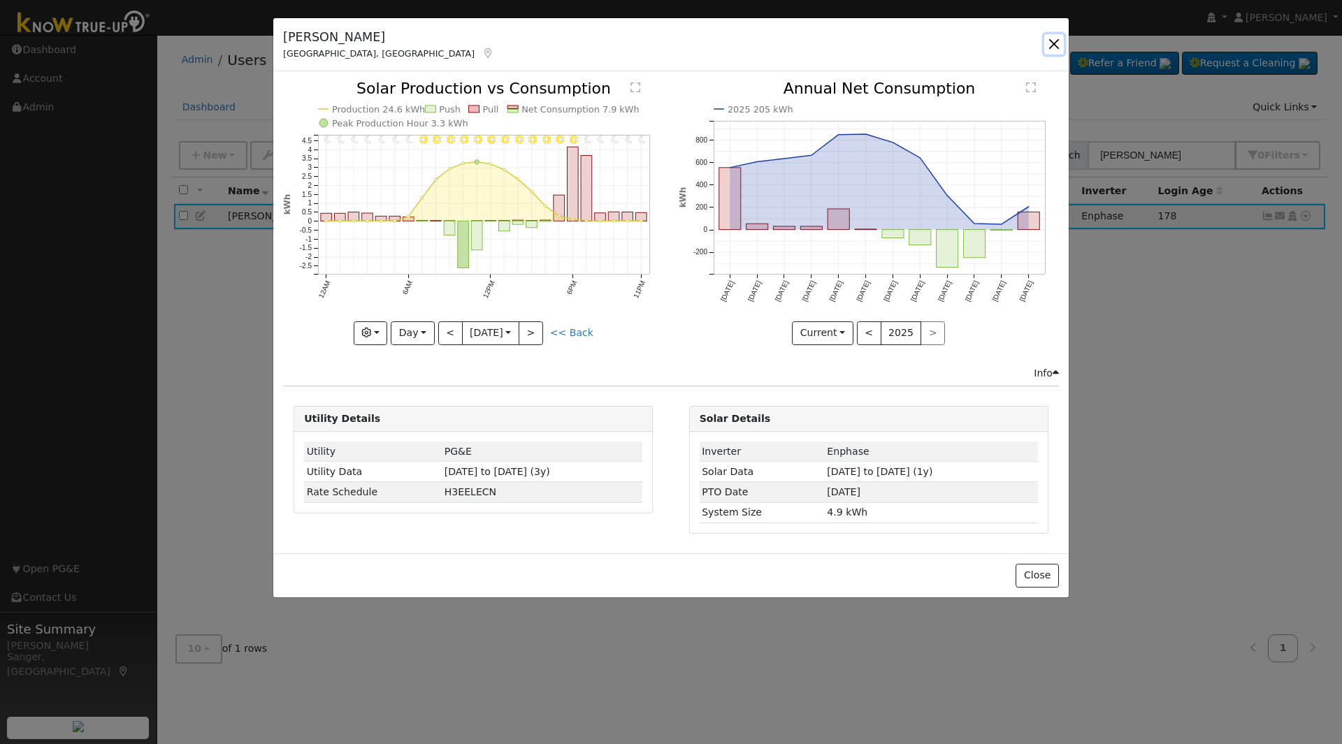
click at [1055, 41] on button "button" at bounding box center [1054, 44] width 20 height 20
